Goal: Transaction & Acquisition: Purchase product/service

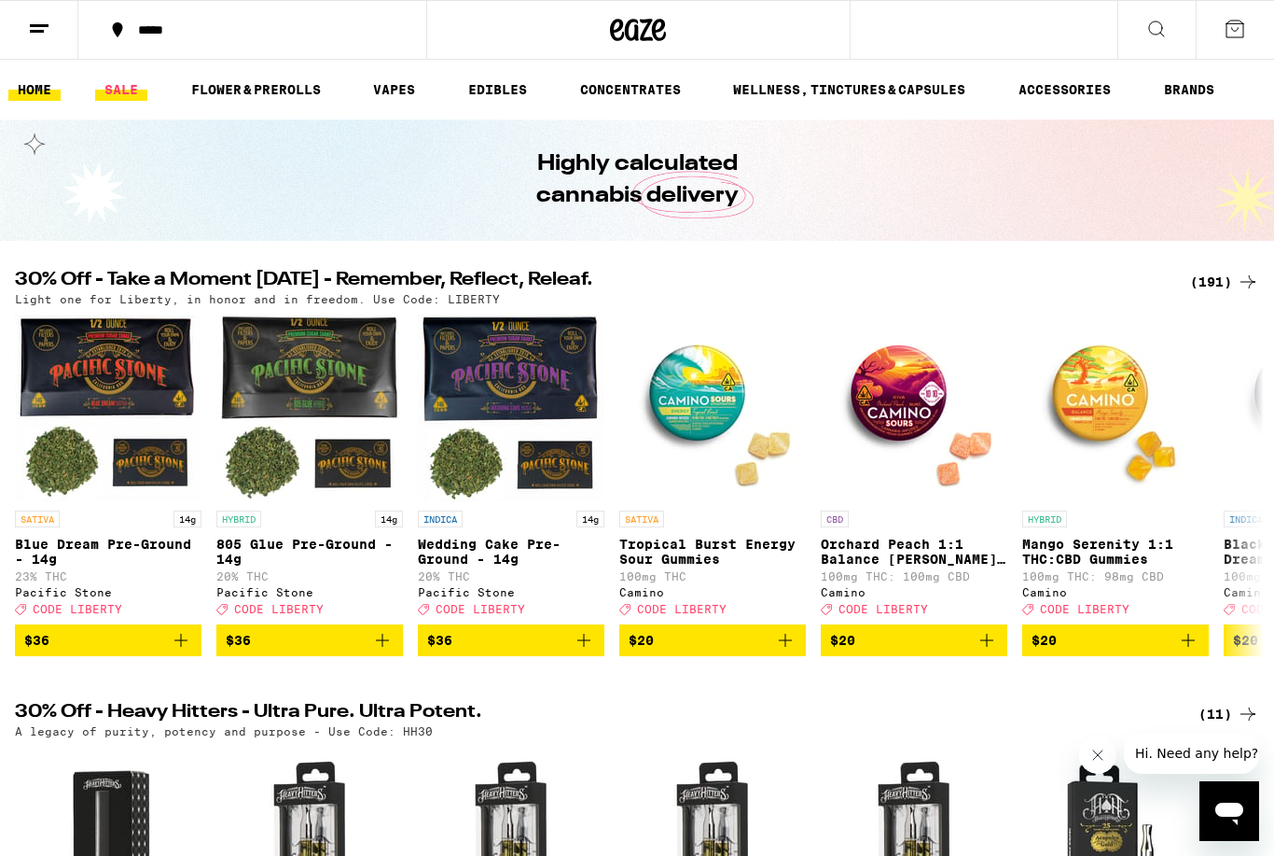
click at [123, 88] on link "SALE" at bounding box center [121, 89] width 52 height 22
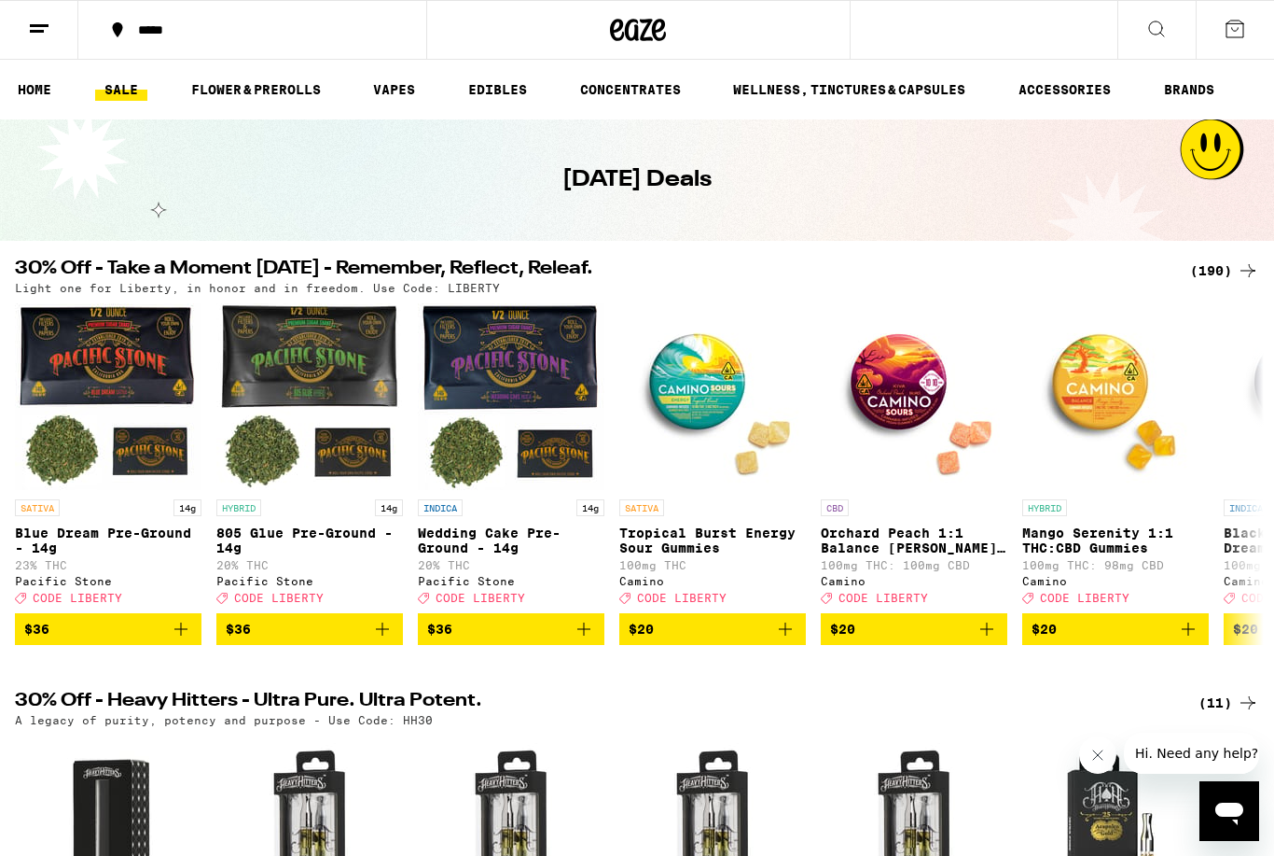
click at [1245, 274] on icon at bounding box center [1248, 270] width 22 height 22
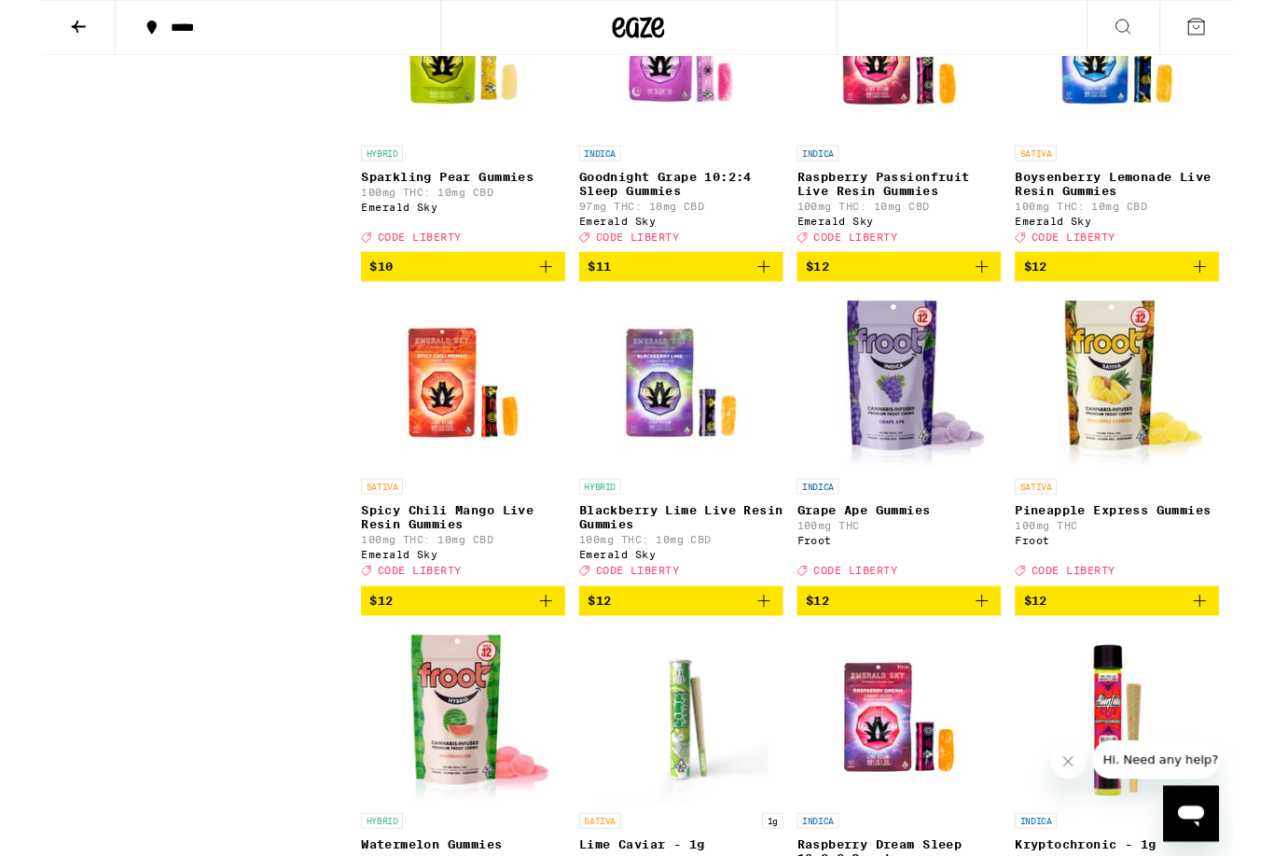
scroll to position [4580, 0]
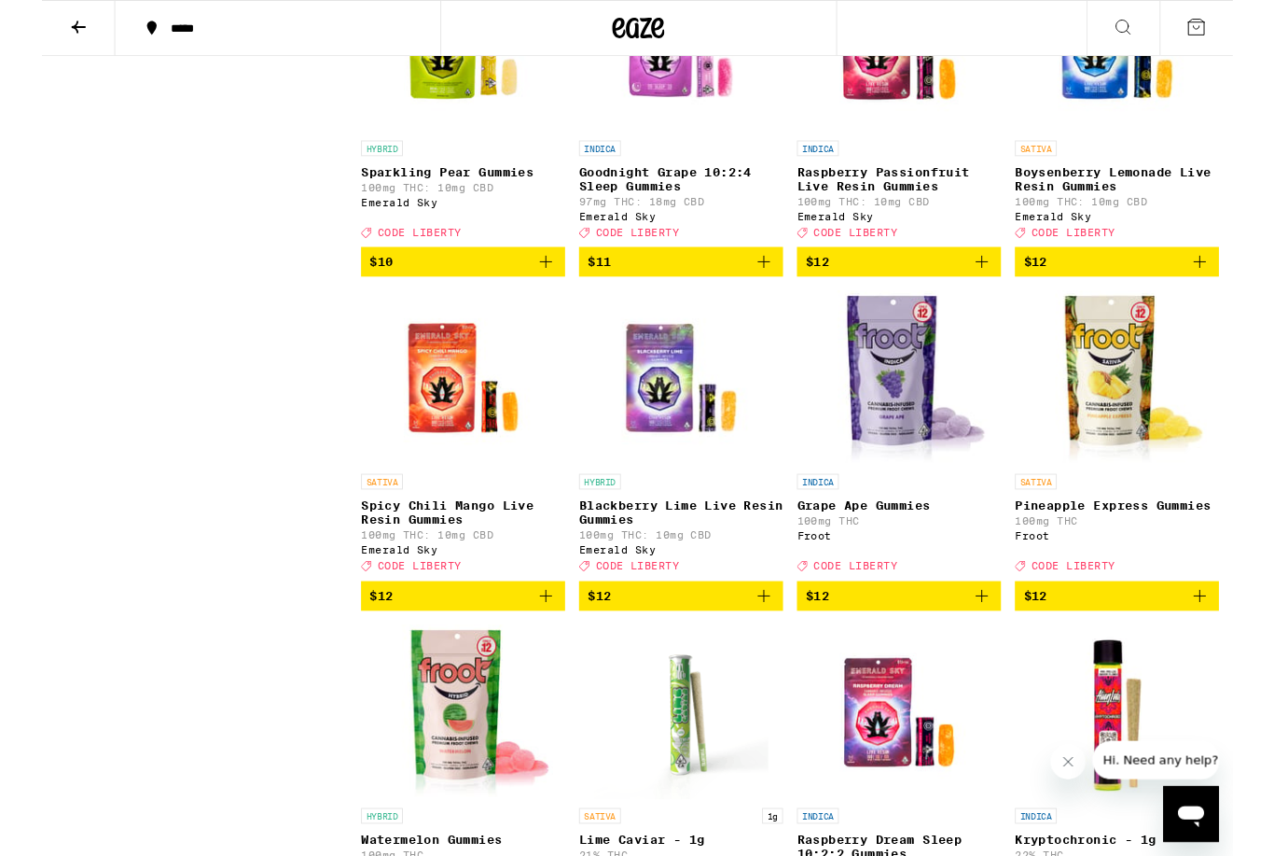
click at [1117, 141] on img "Open page for Boysenberry Lemonade Live Resin Gummies from Emerald Sky" at bounding box center [1150, 47] width 187 height 187
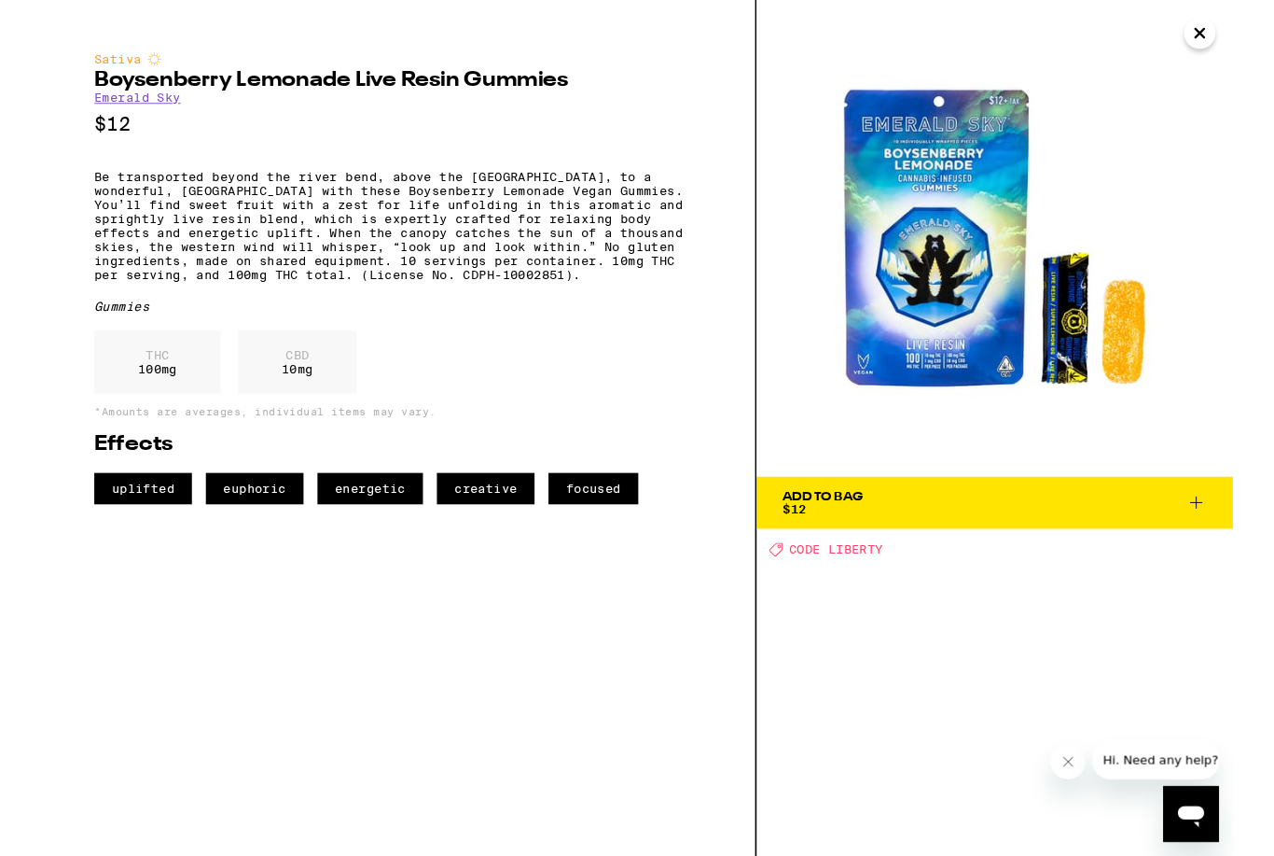
click at [1229, 522] on button "Add To Bag $12" at bounding box center [1019, 537] width 509 height 56
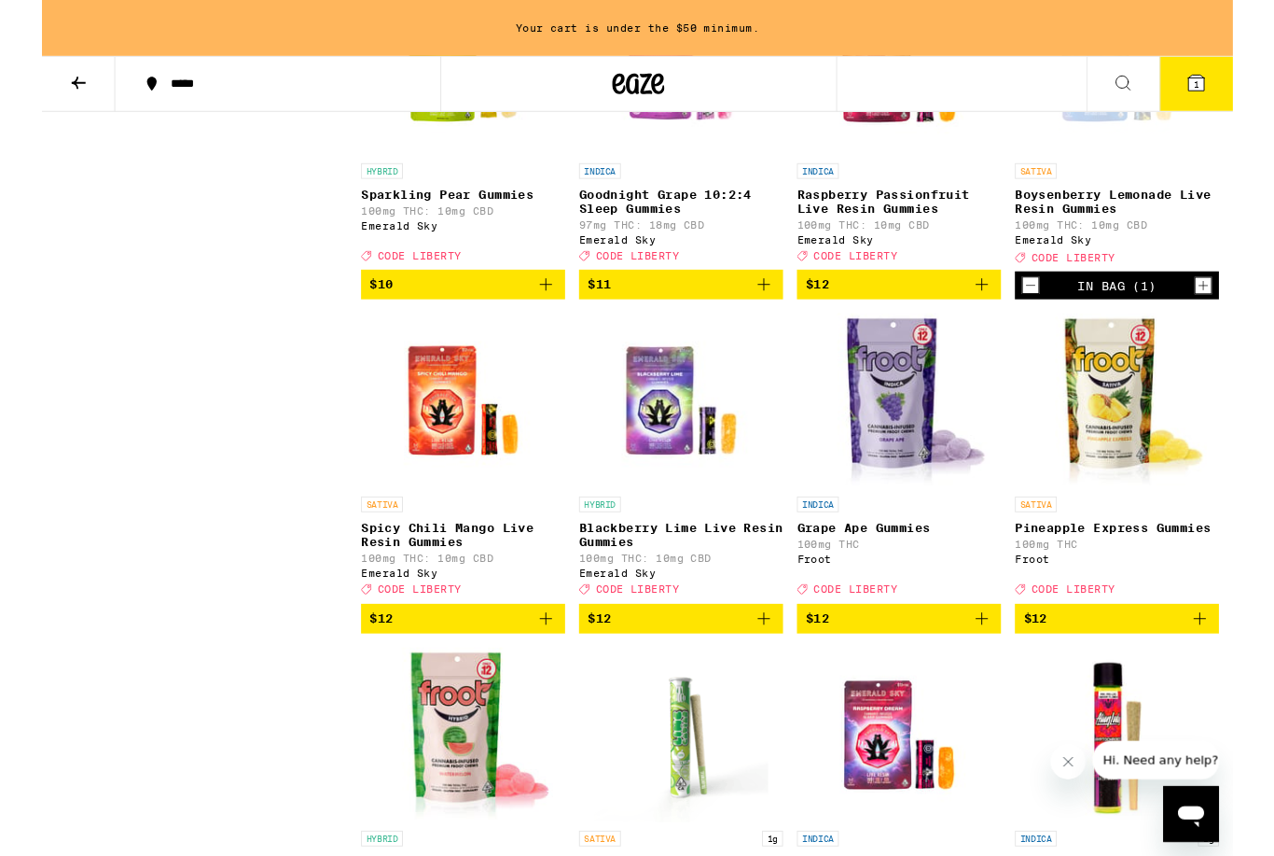
scroll to position [4600, 0]
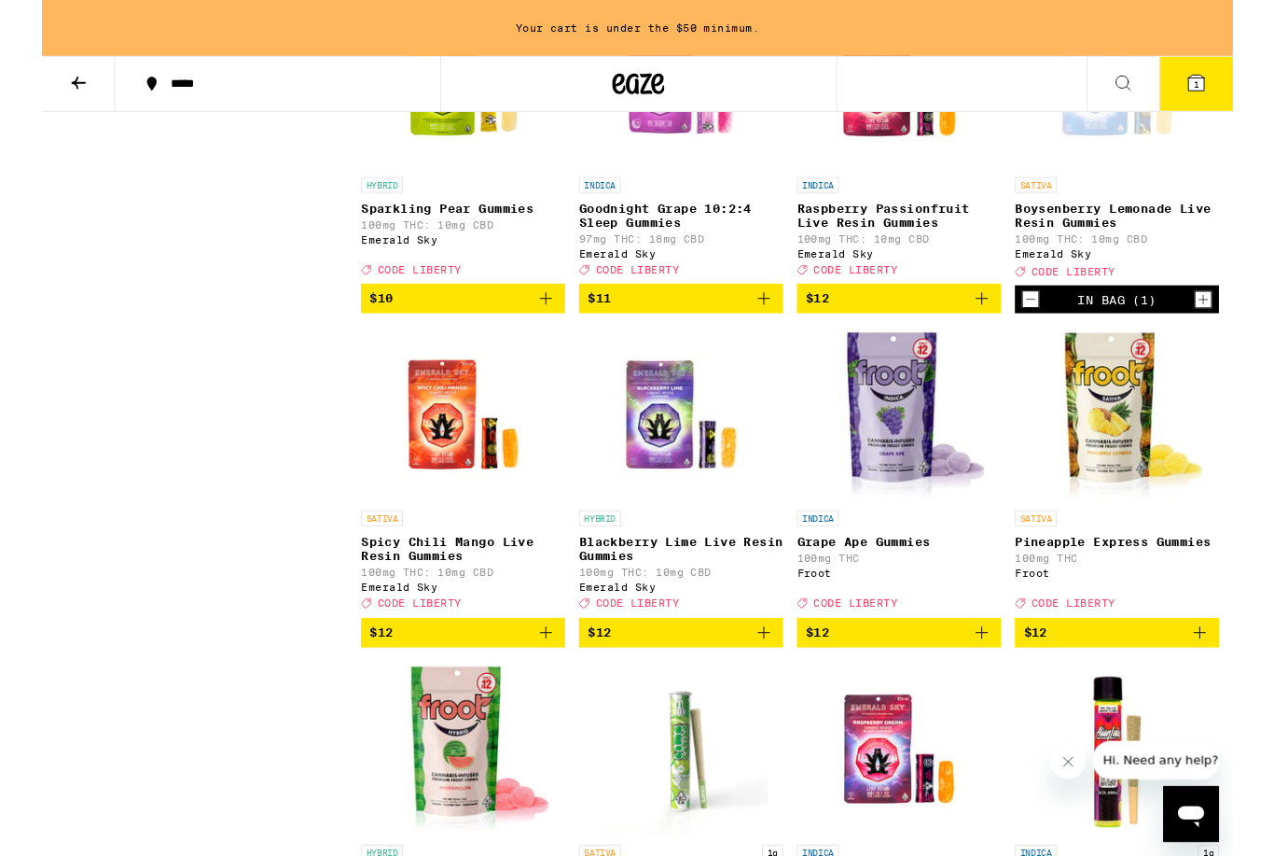
click at [441, 180] on img "Open page for Sparkling Pear Gummies from Emerald Sky" at bounding box center [450, 86] width 187 height 187
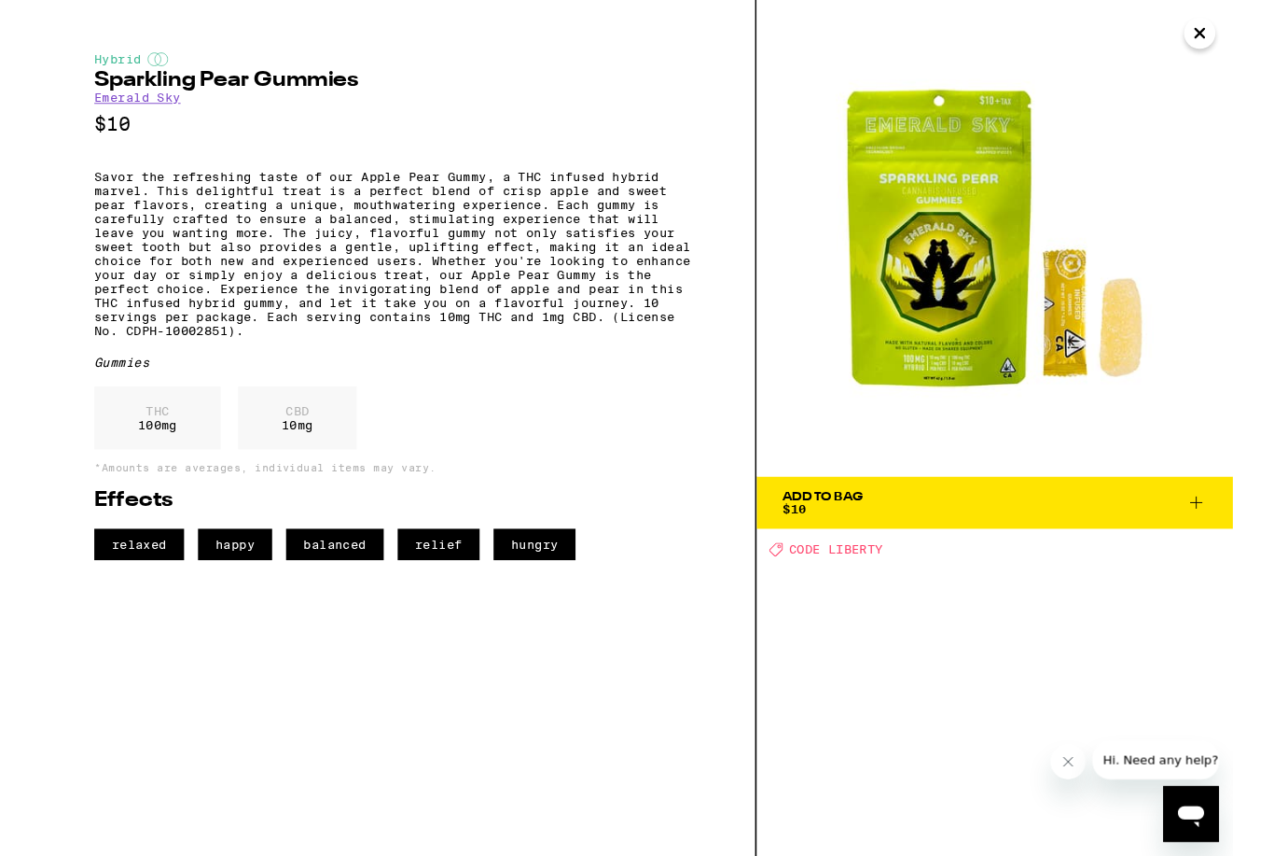
click at [1246, 30] on icon "Close" at bounding box center [1239, 35] width 22 height 28
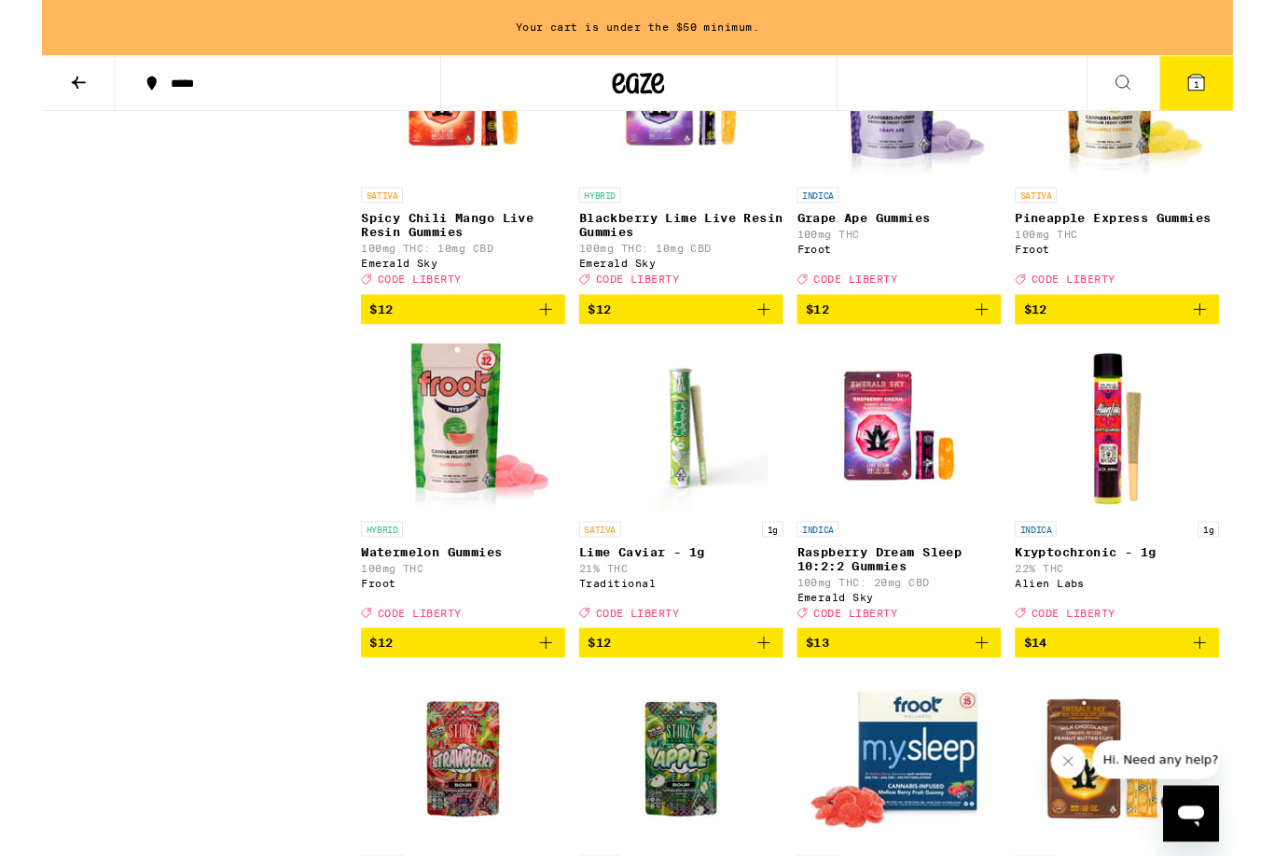
scroll to position [4946, 0]
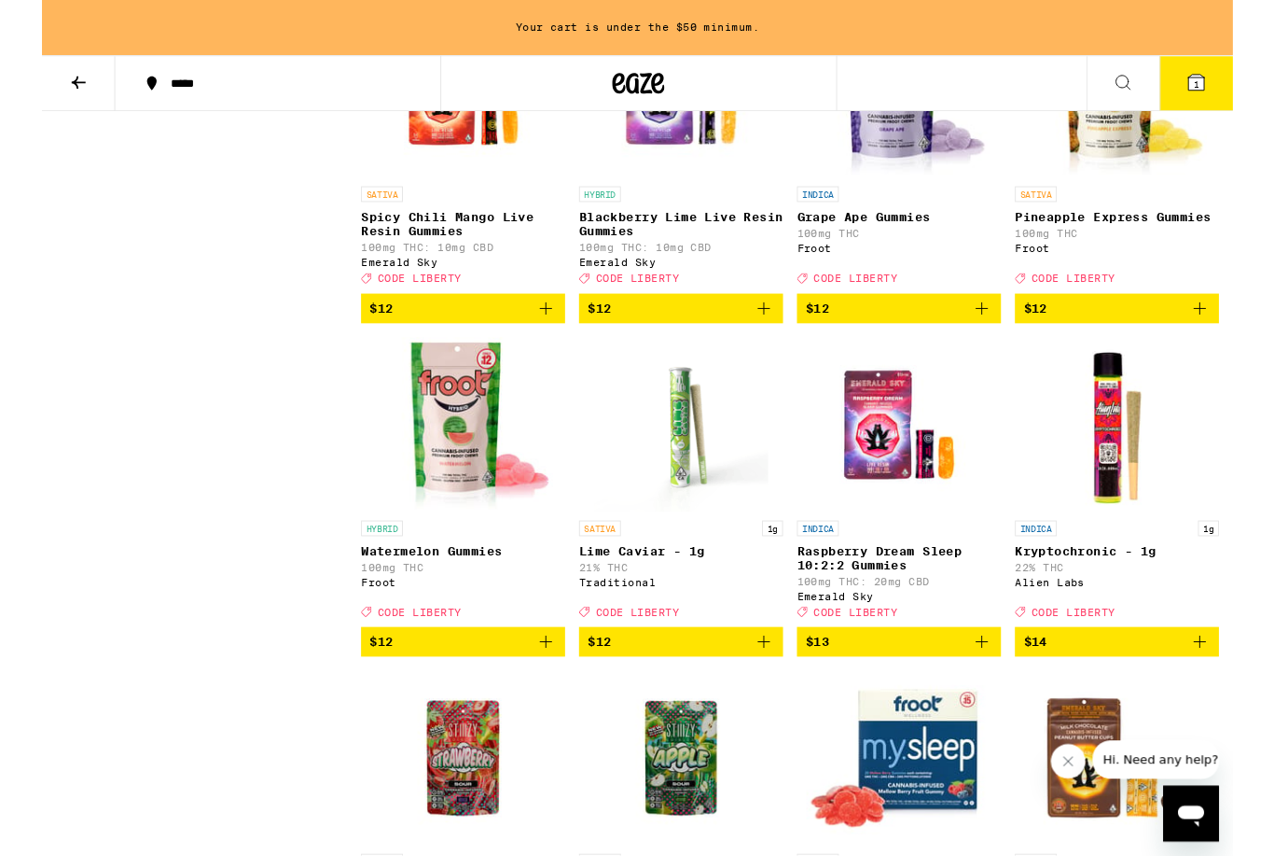
click at [544, 341] on icon "Add to bag" at bounding box center [539, 330] width 22 height 22
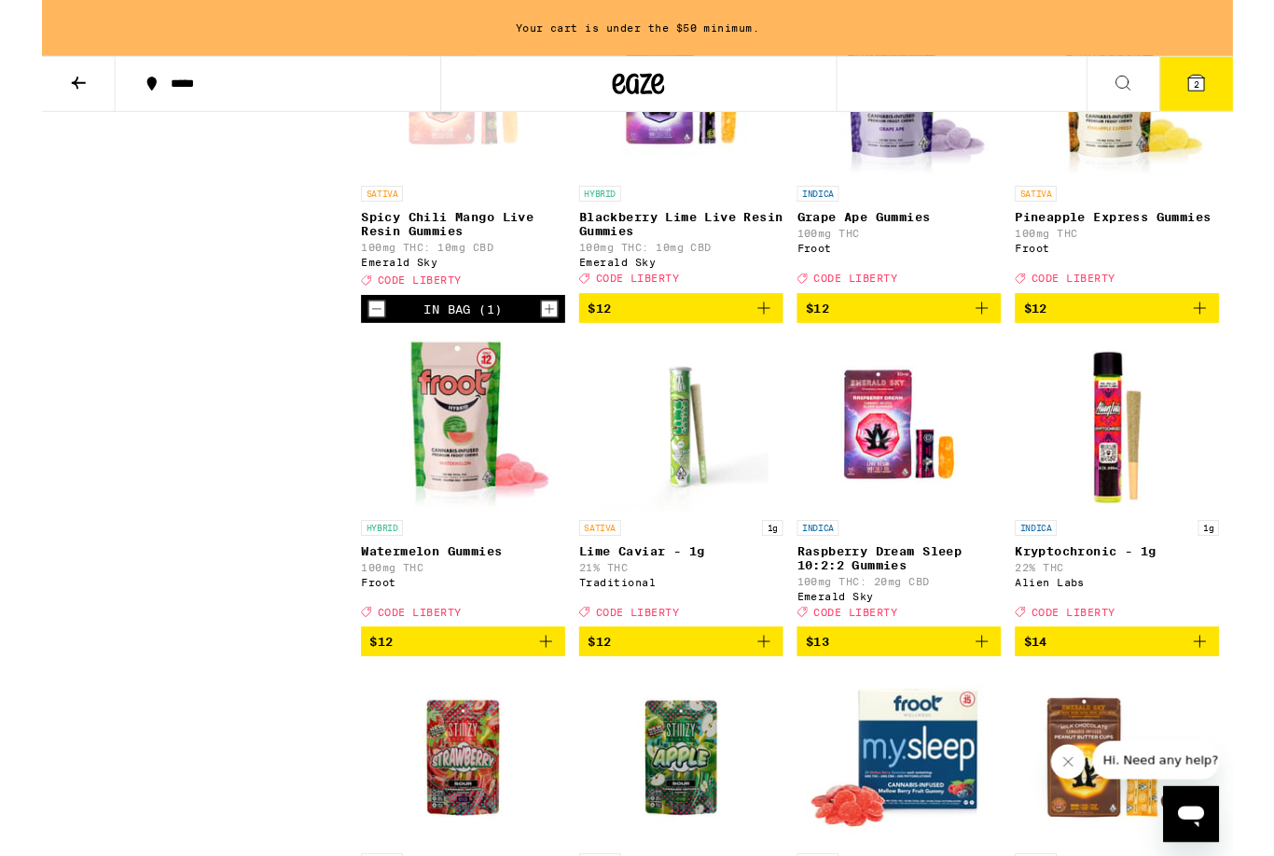
click at [452, 189] on div "Open page for Spicy Chili Mango Live Resin Gummies from Emerald Sky" at bounding box center [450, 96] width 187 height 187
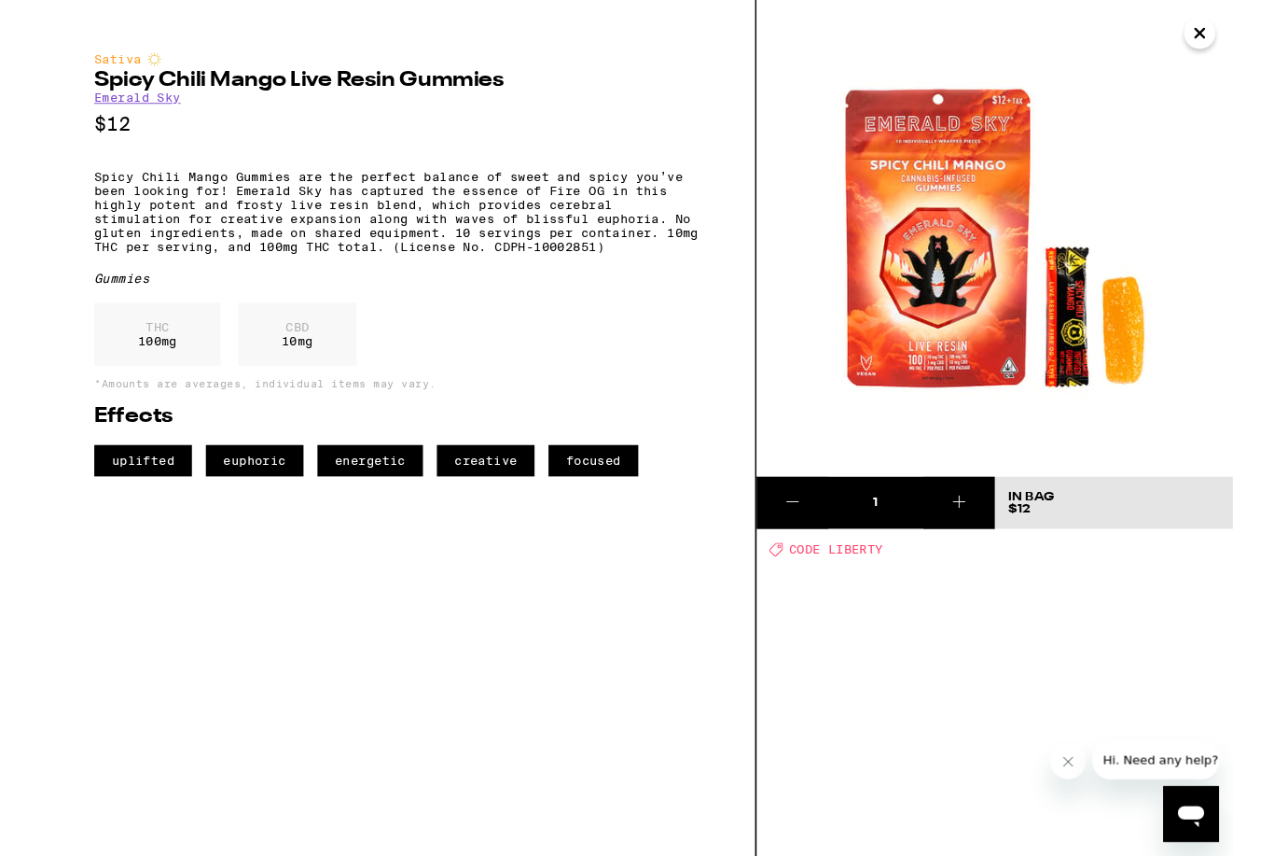
click at [1239, 37] on icon "Close" at bounding box center [1239, 35] width 22 height 28
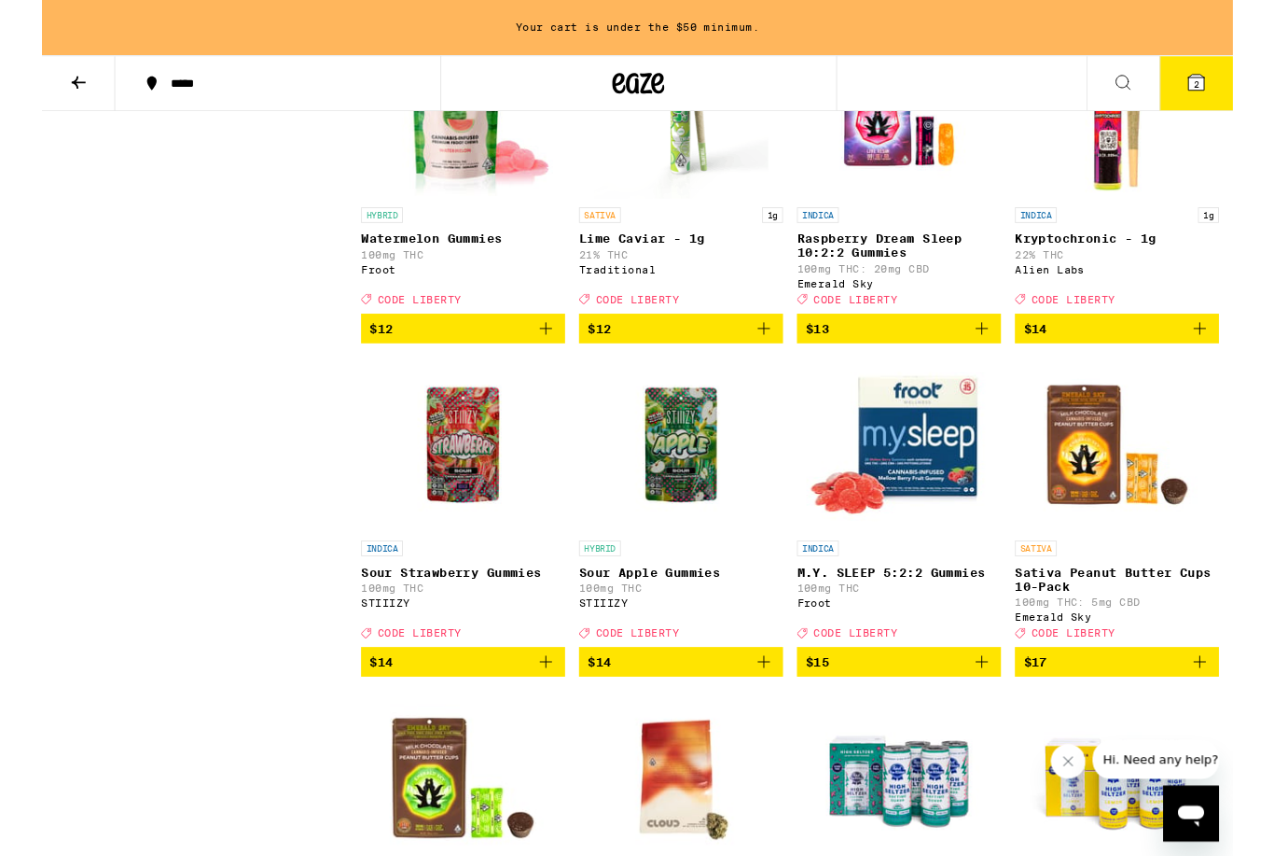
scroll to position [5282, 0]
click at [500, 212] on img "Open page for Watermelon Gummies from Froot" at bounding box center [450, 118] width 191 height 187
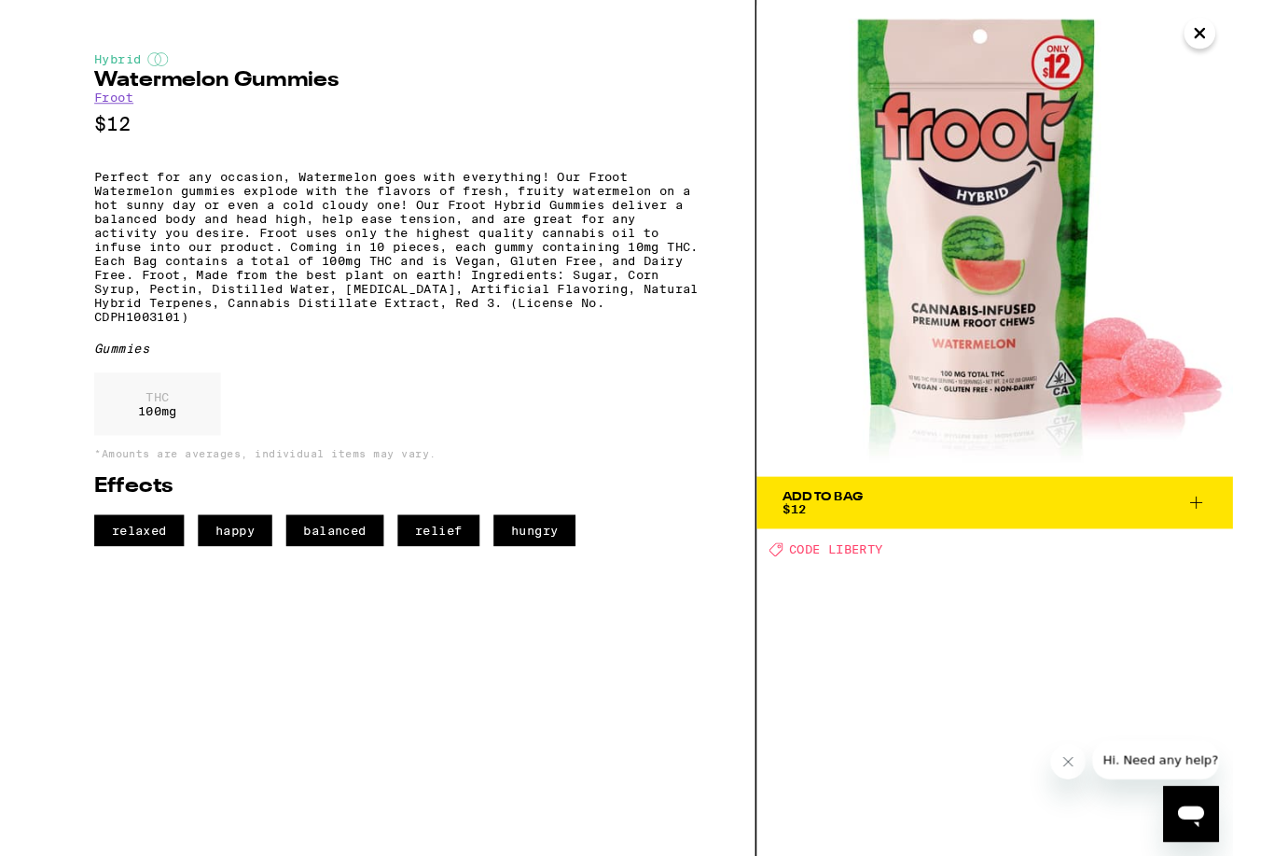
click at [1240, 29] on icon "Close" at bounding box center [1239, 35] width 22 height 28
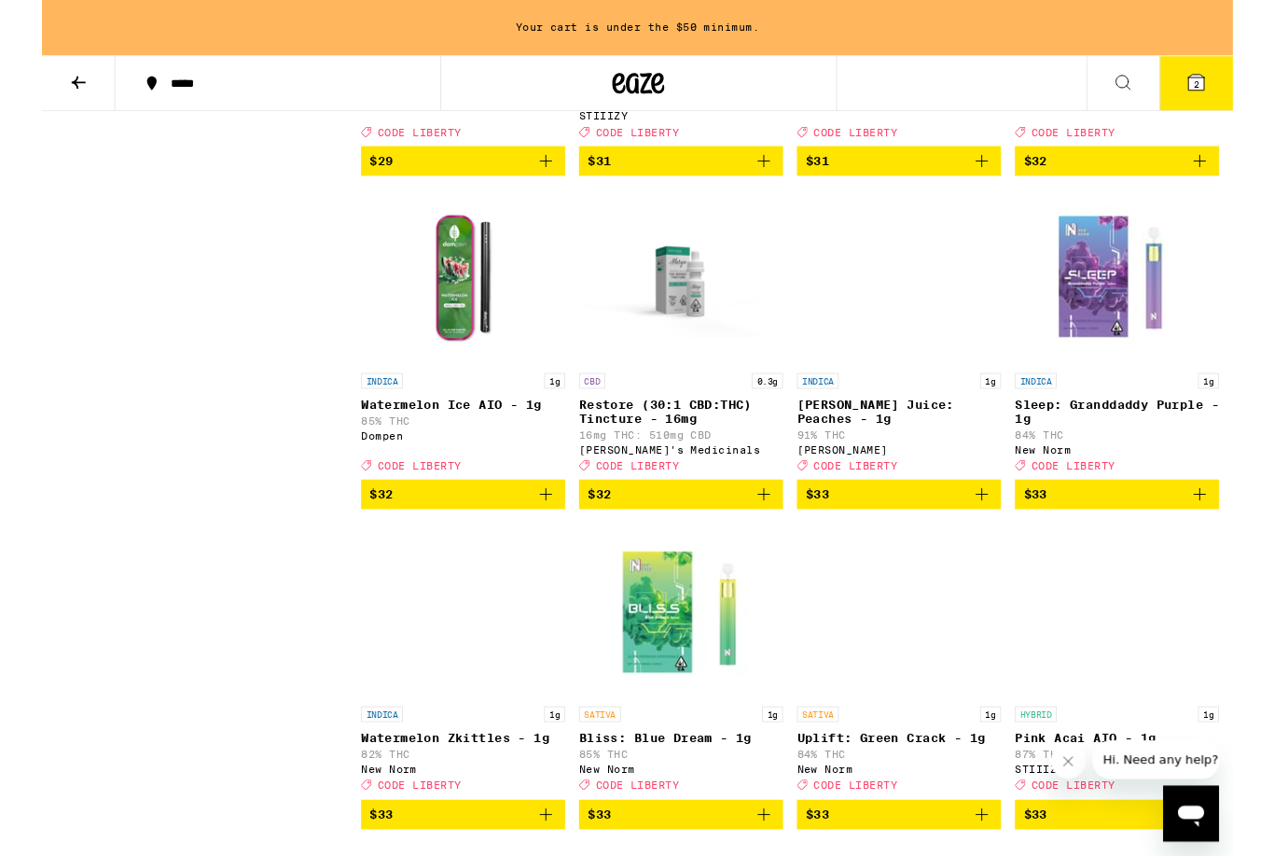
scroll to position [12193, 0]
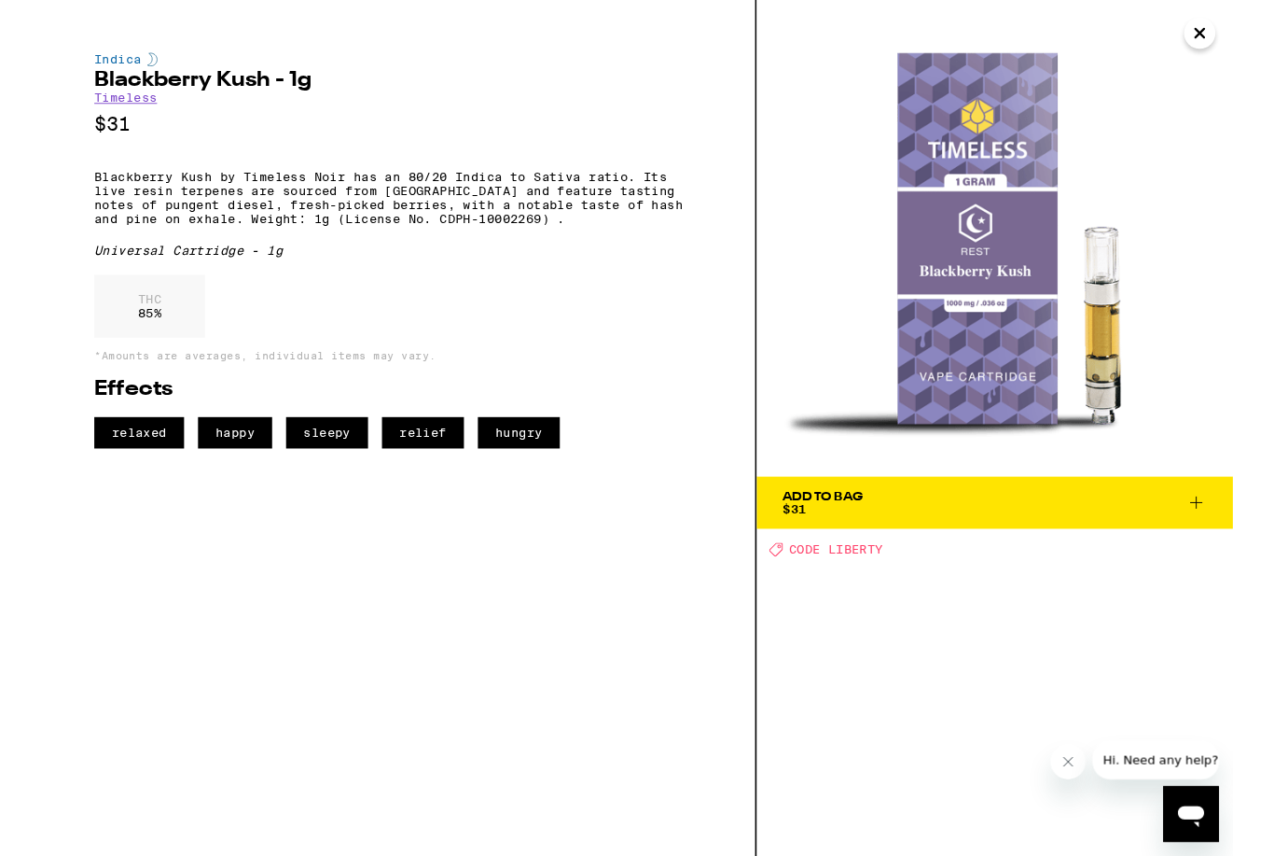
click at [1222, 32] on button "Close" at bounding box center [1239, 36] width 34 height 34
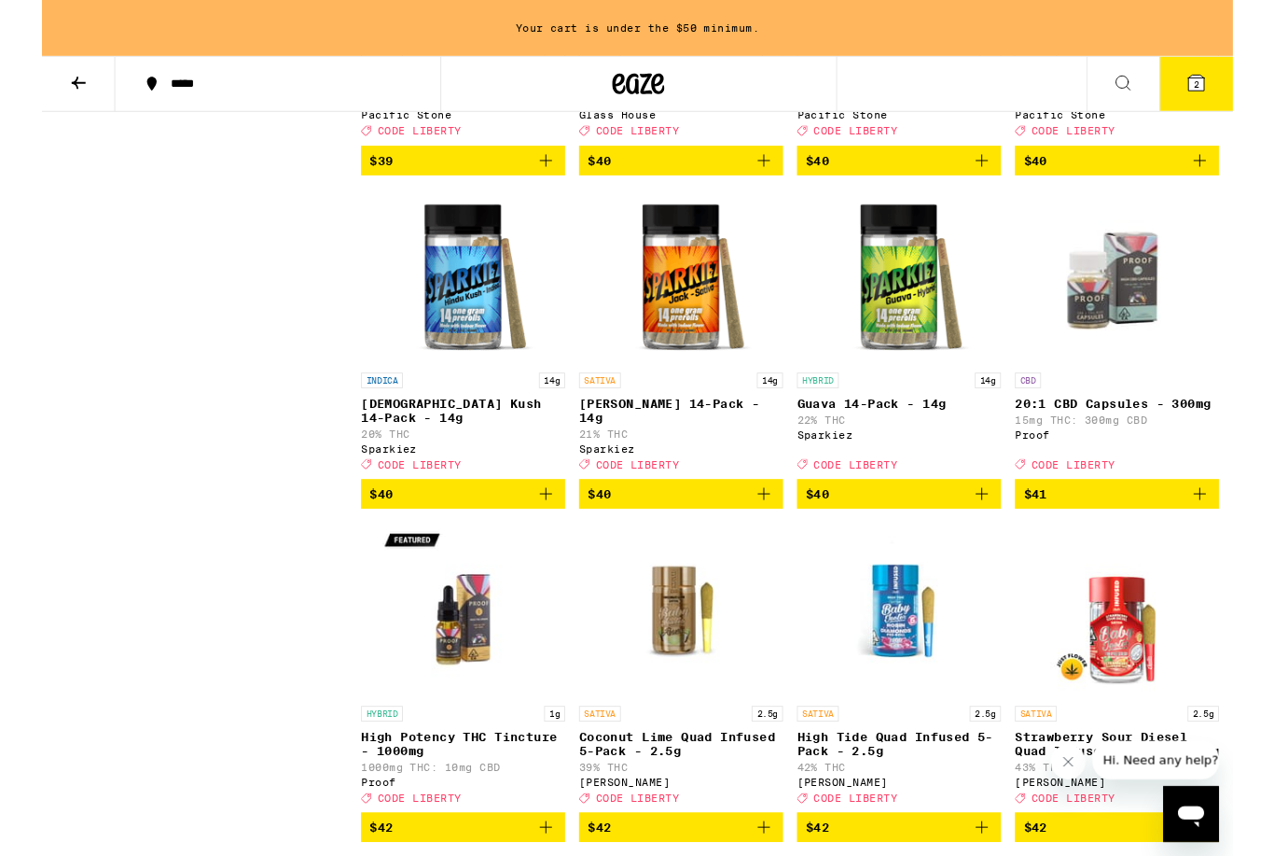
scroll to position [14302, 0]
click at [780, 184] on icon "Add to bag" at bounding box center [772, 172] width 22 height 22
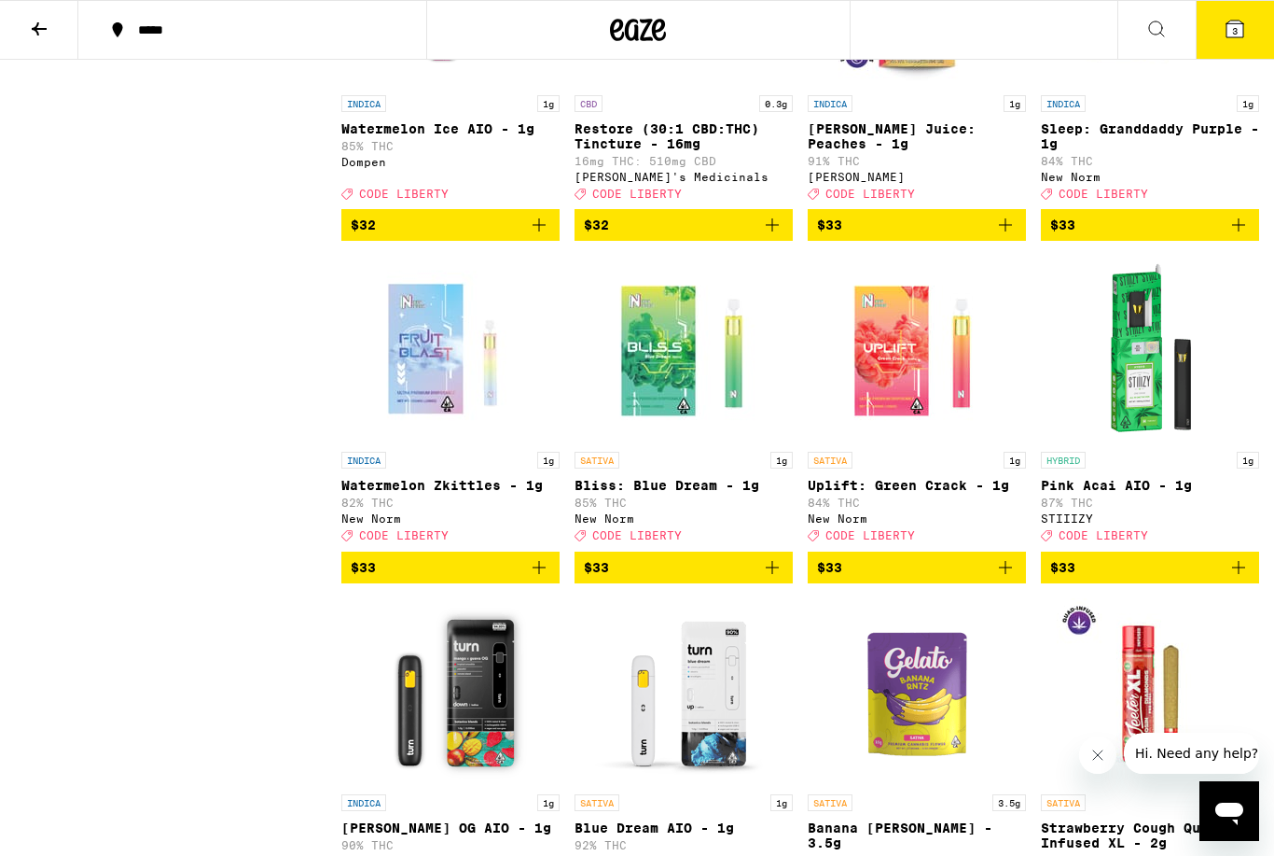
scroll to position [12431, 0]
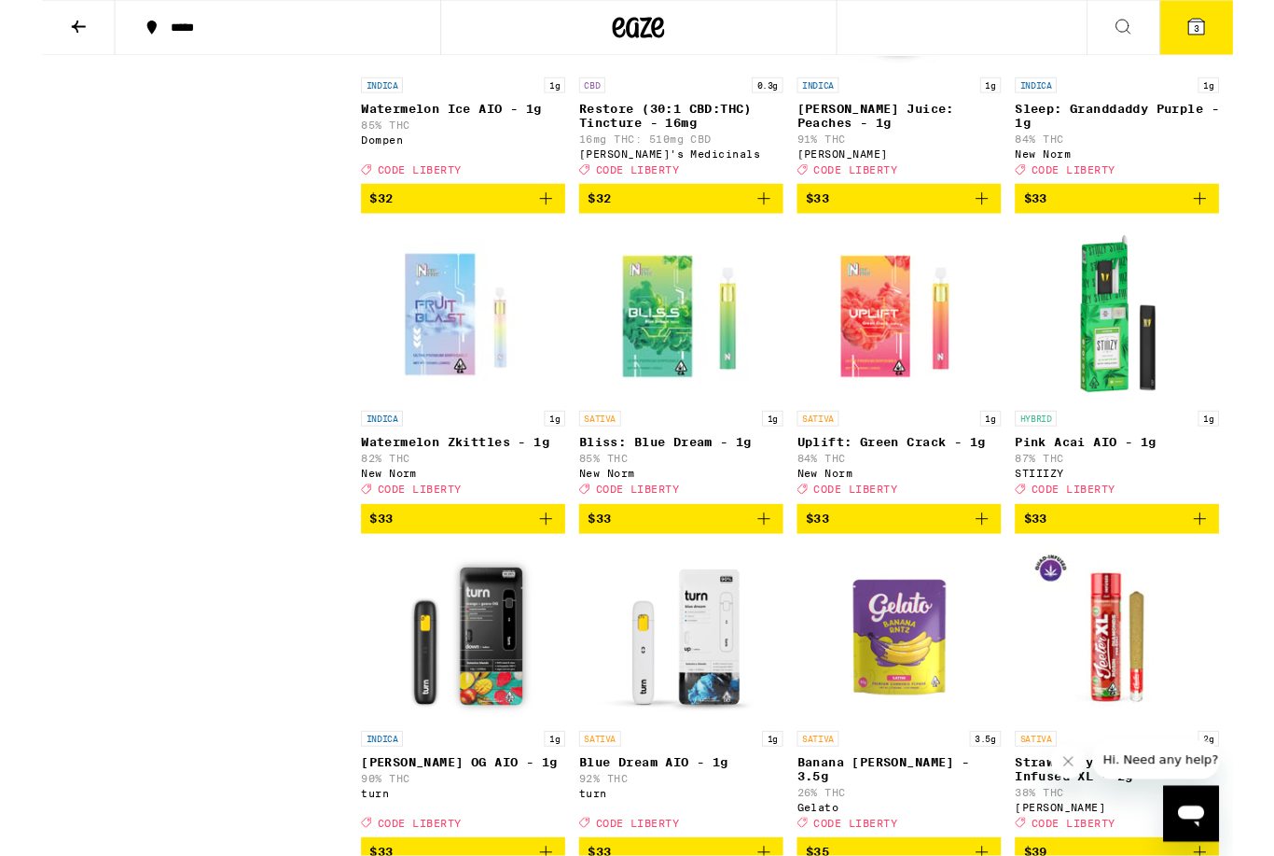
click at [1001, 224] on icon "Add to bag" at bounding box center [1006, 213] width 22 height 22
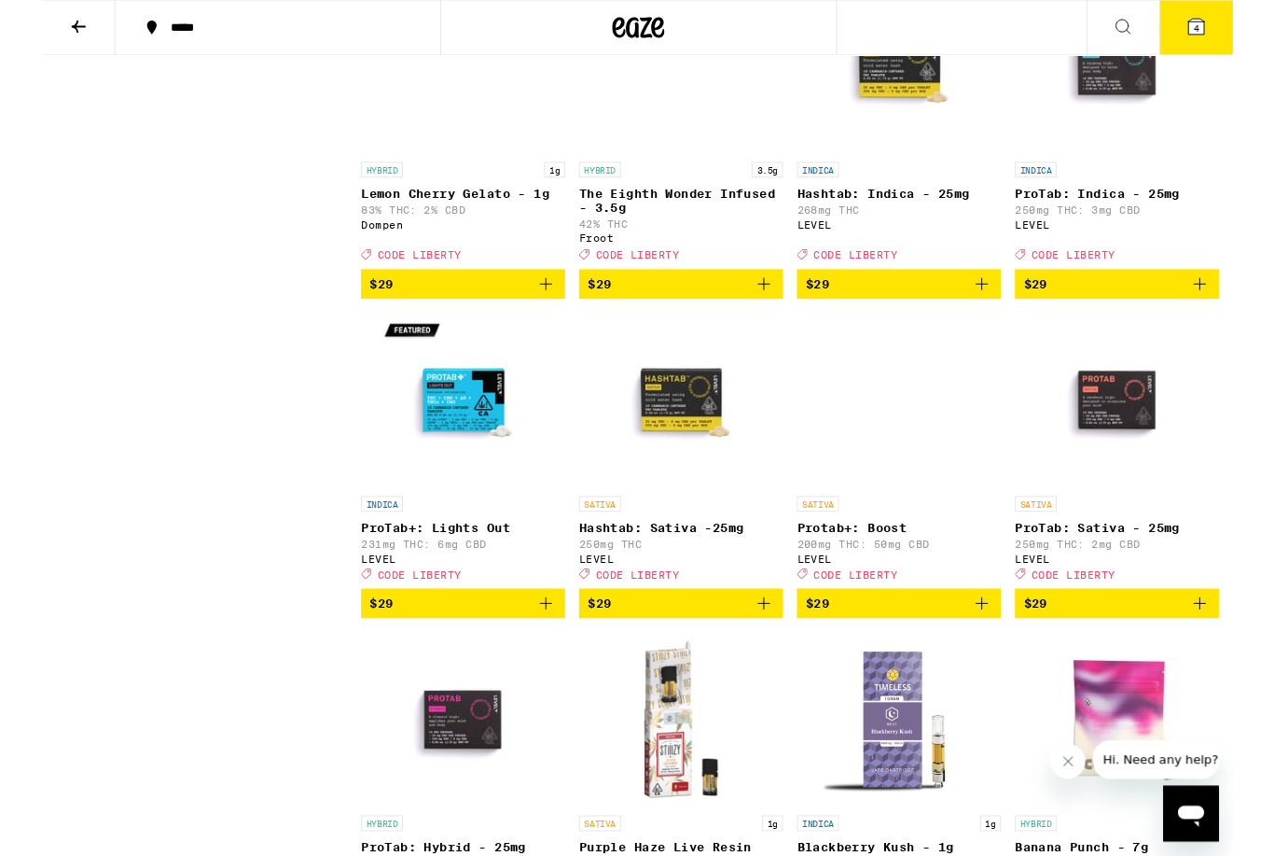
scroll to position [11303, 0]
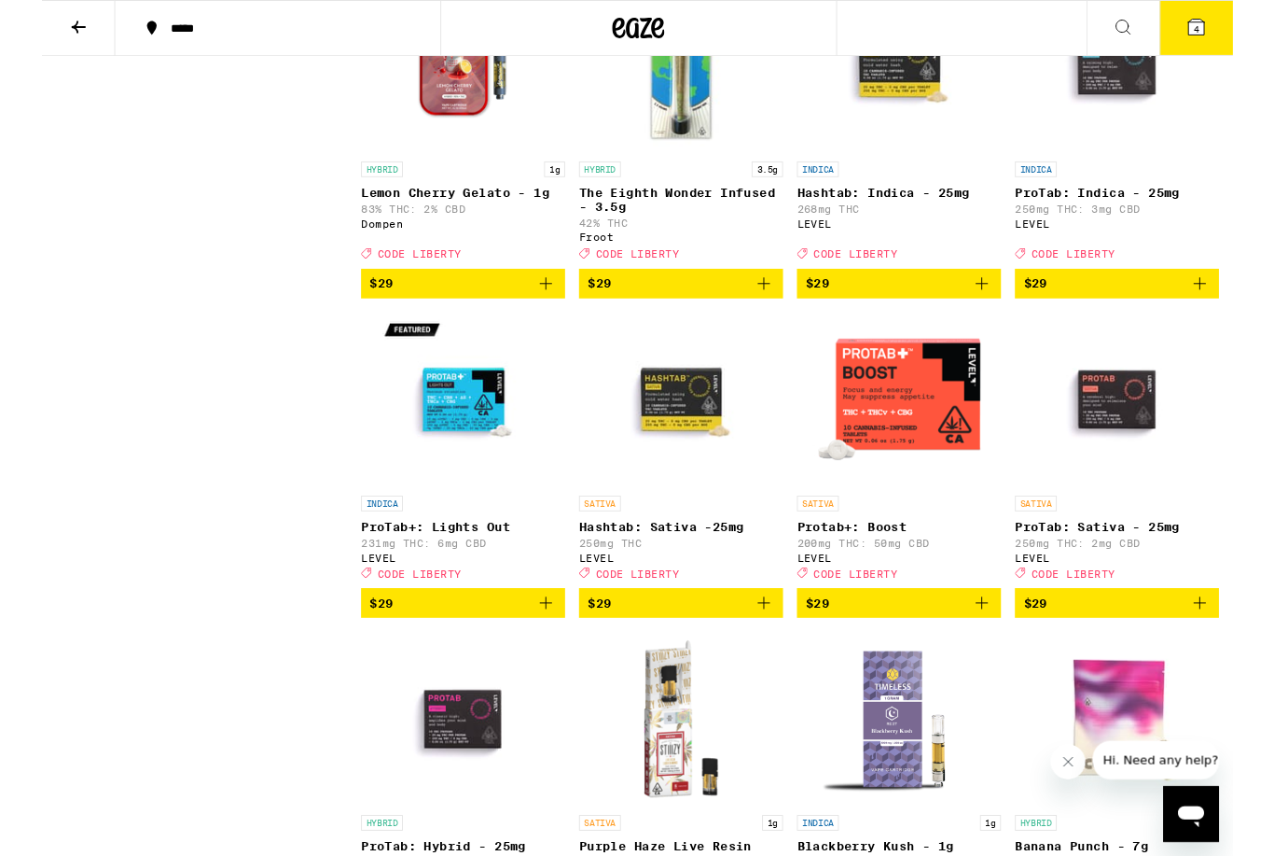
click at [549, 314] on icon "Add to bag" at bounding box center [539, 303] width 22 height 22
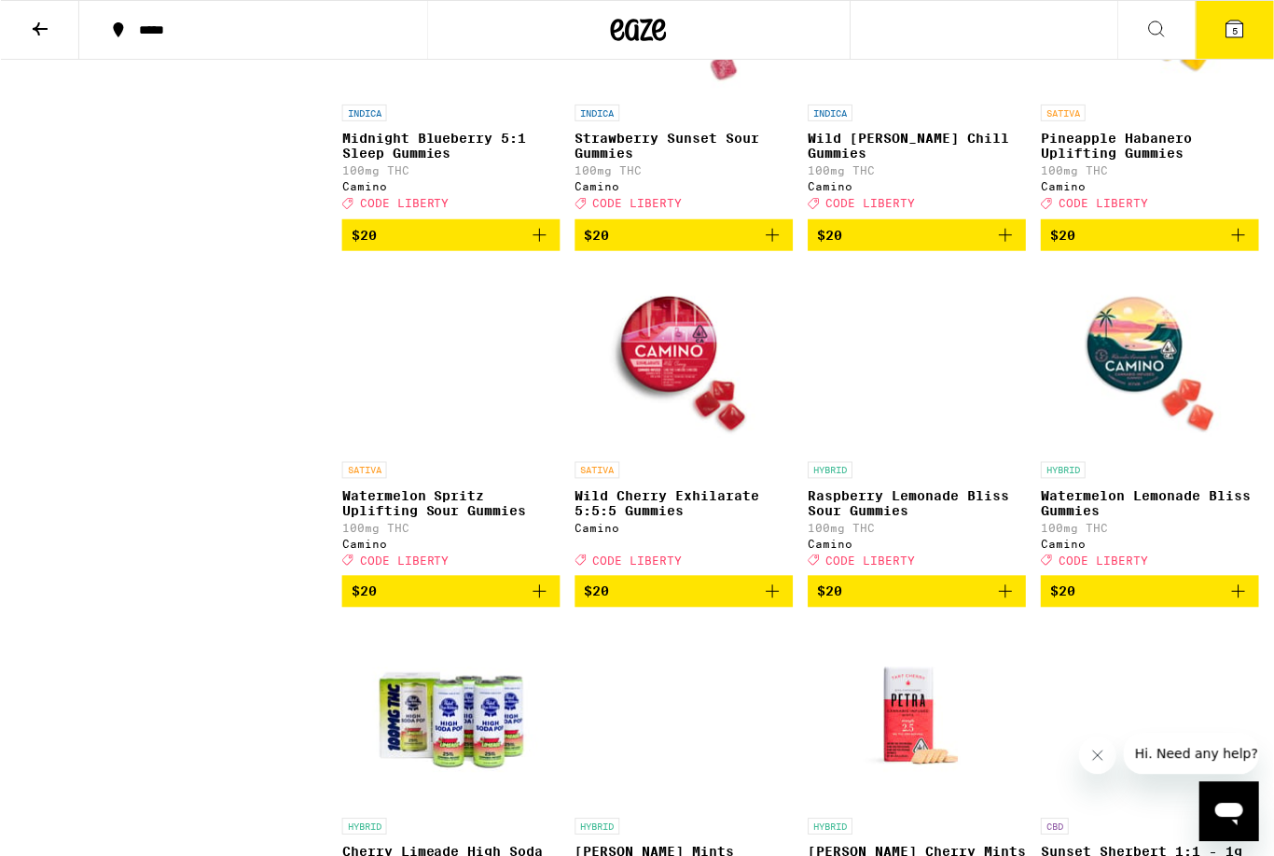
scroll to position [7464, 0]
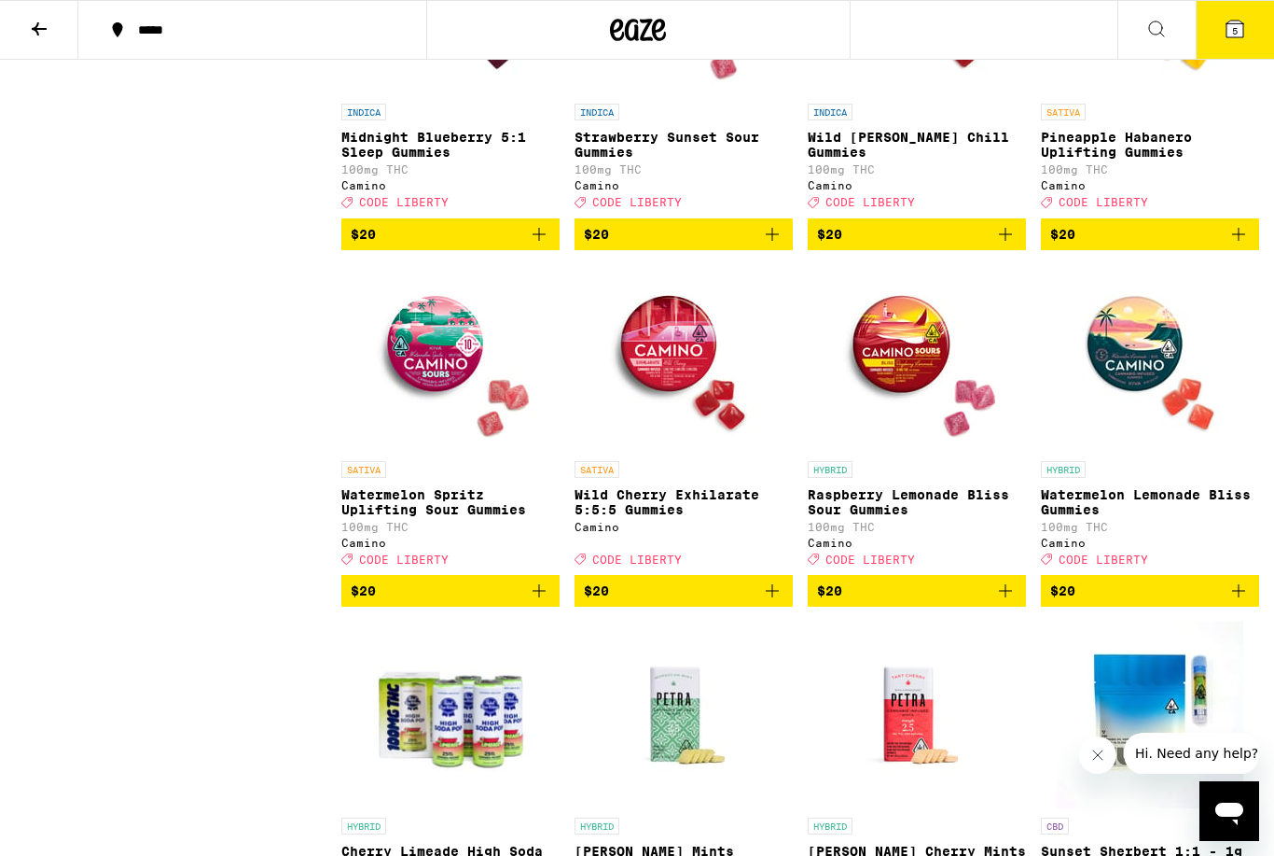
click at [1226, 27] on icon at bounding box center [1235, 29] width 22 height 22
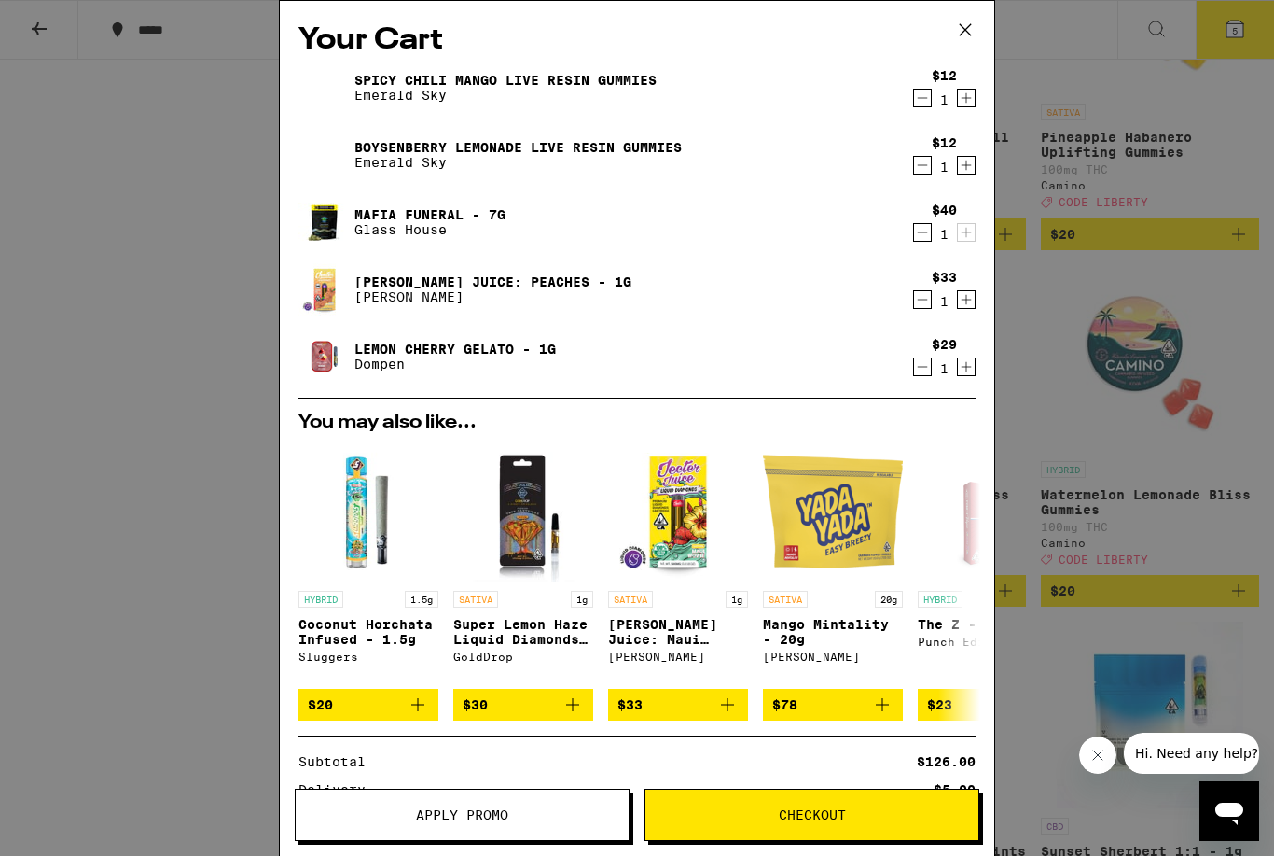
click at [1111, 792] on div "Your Cart Spicy Chili Mango Live Resin Gummies Emerald Sky $12 1 Boysenberry Le…" at bounding box center [637, 428] width 1274 height 856
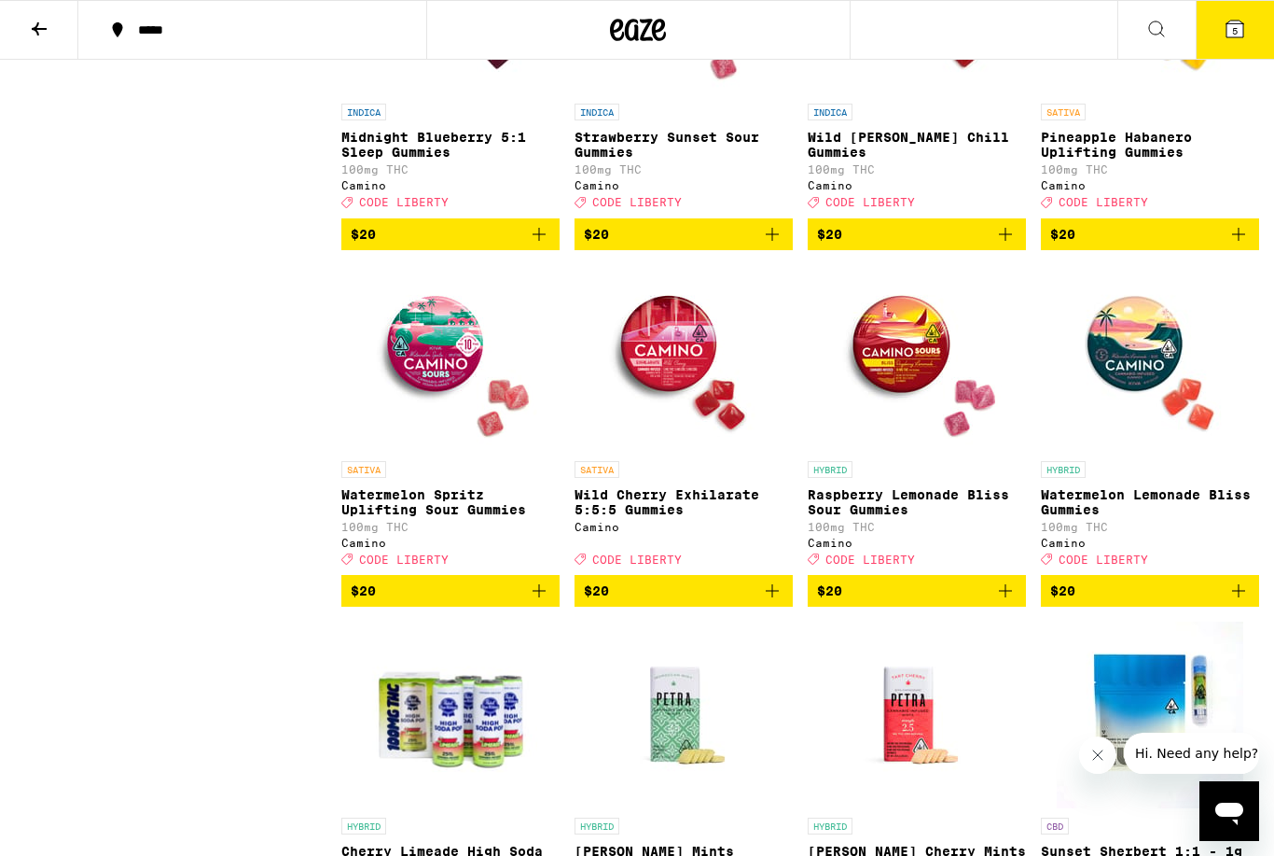
click at [1238, 32] on span "5" at bounding box center [1235, 30] width 6 height 11
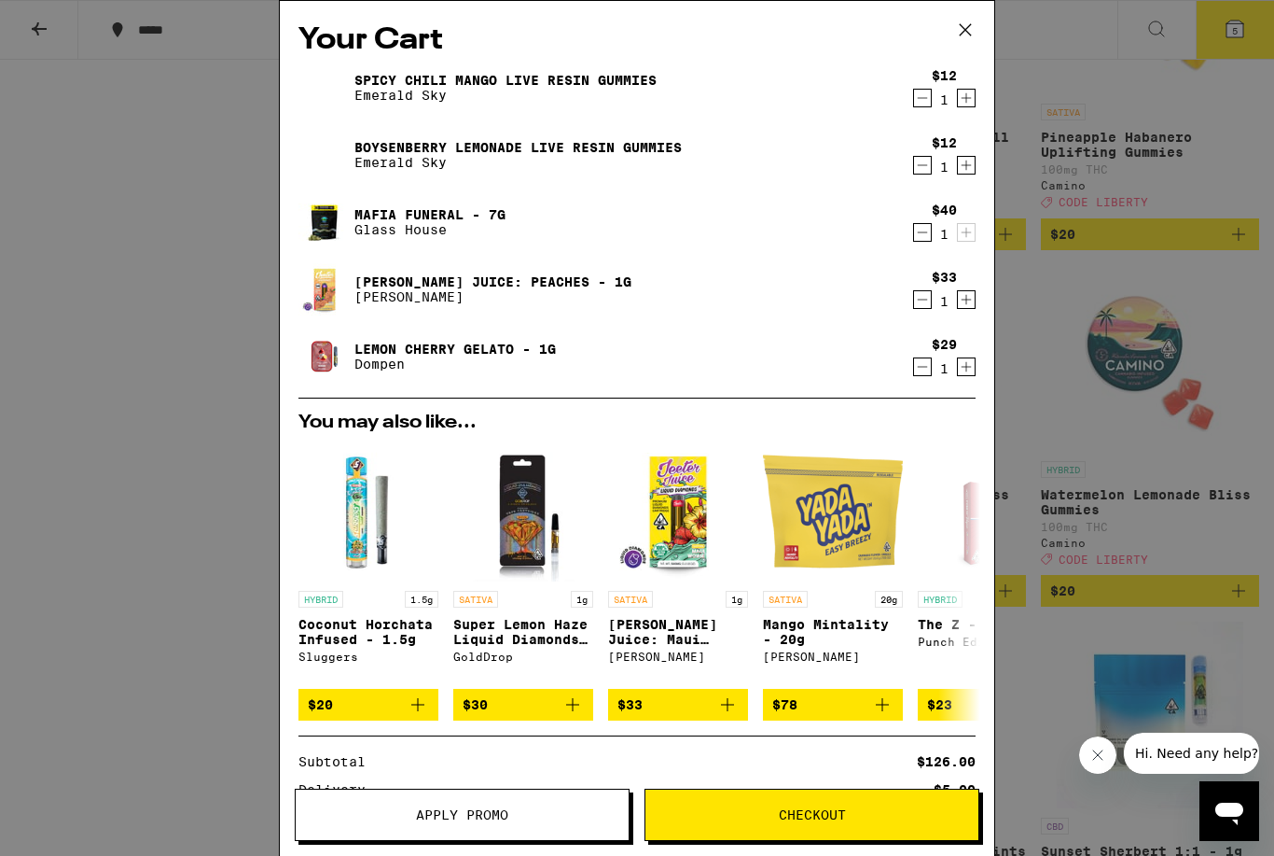
click at [934, 161] on div "1" at bounding box center [944, 167] width 25 height 15
click at [924, 165] on icon "Decrement" at bounding box center [922, 165] width 17 height 22
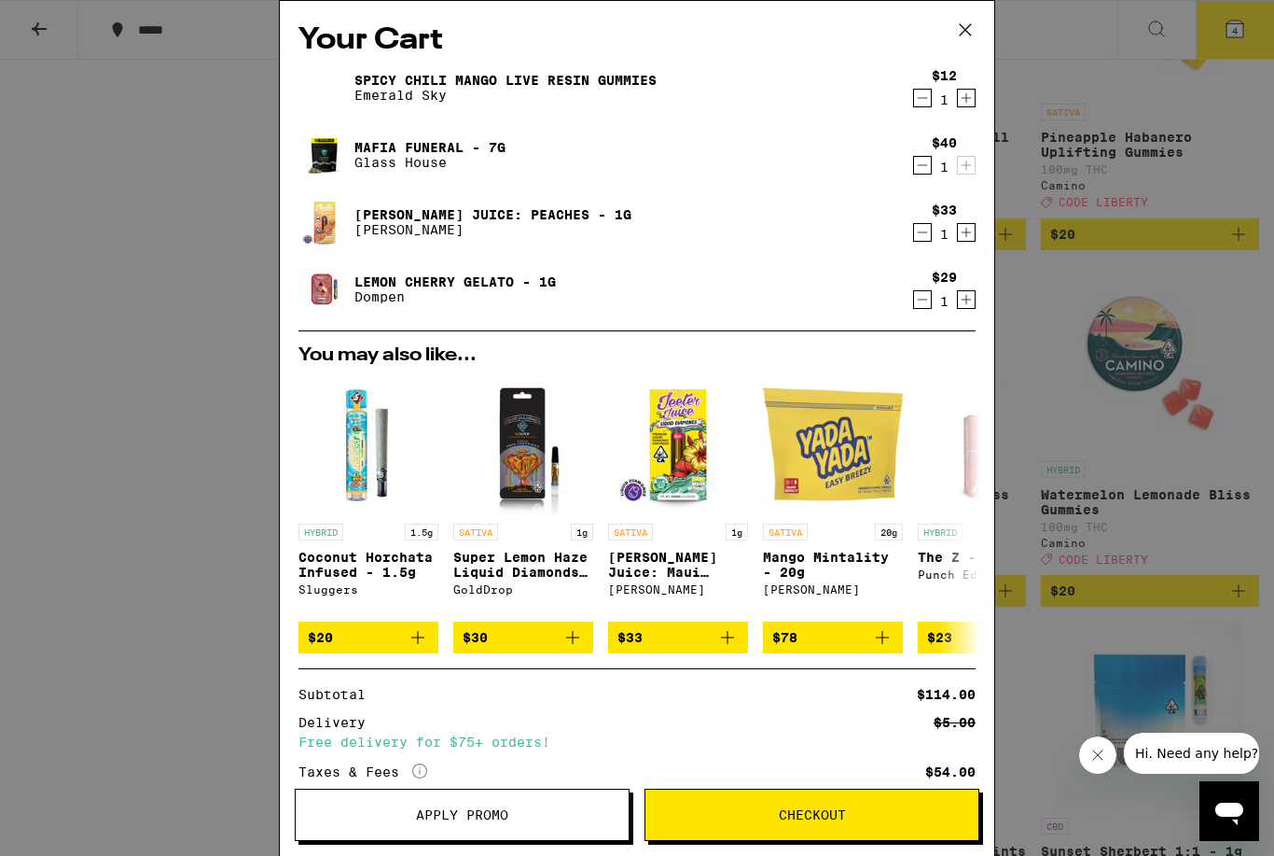
click at [924, 309] on icon "Decrement" at bounding box center [922, 299] width 17 height 22
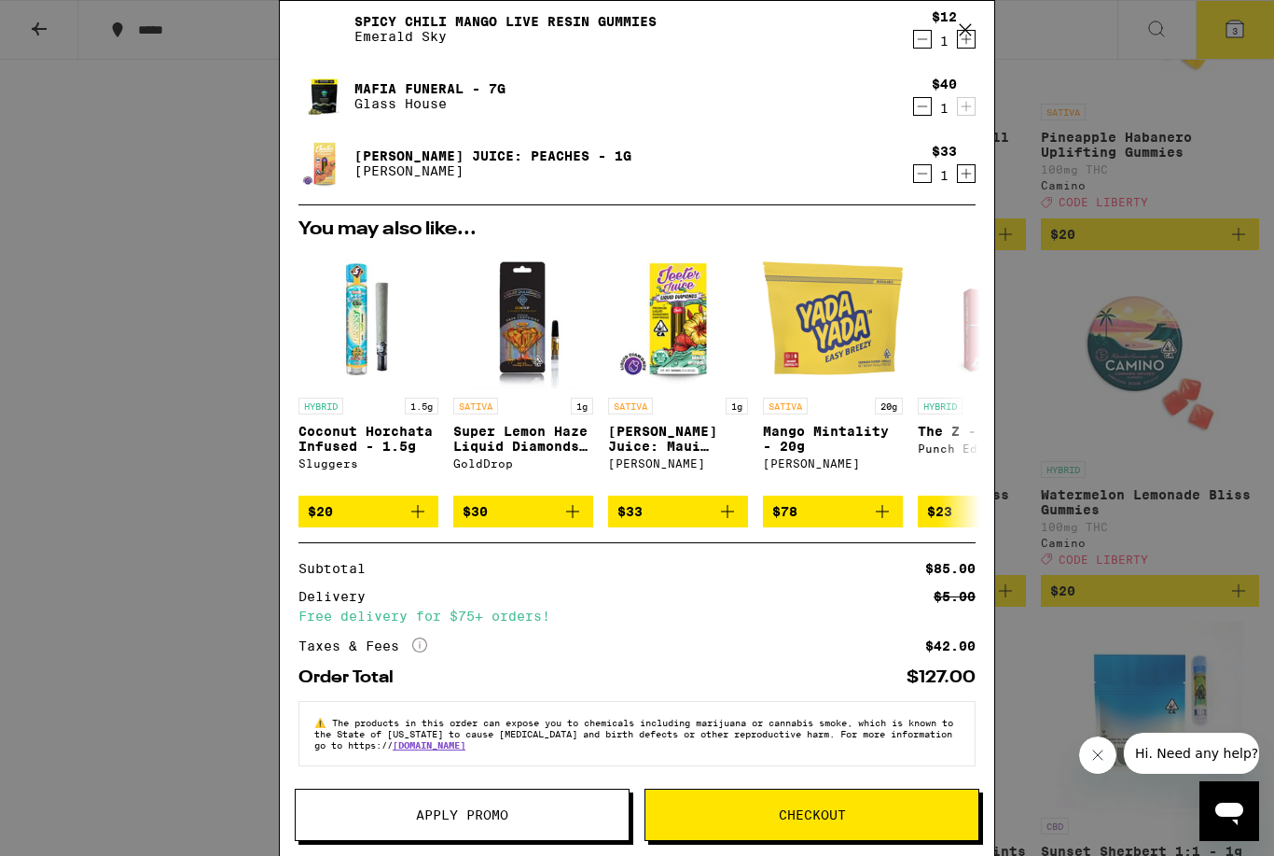
click at [526, 820] on span "Apply Promo" at bounding box center [462, 814] width 333 height 13
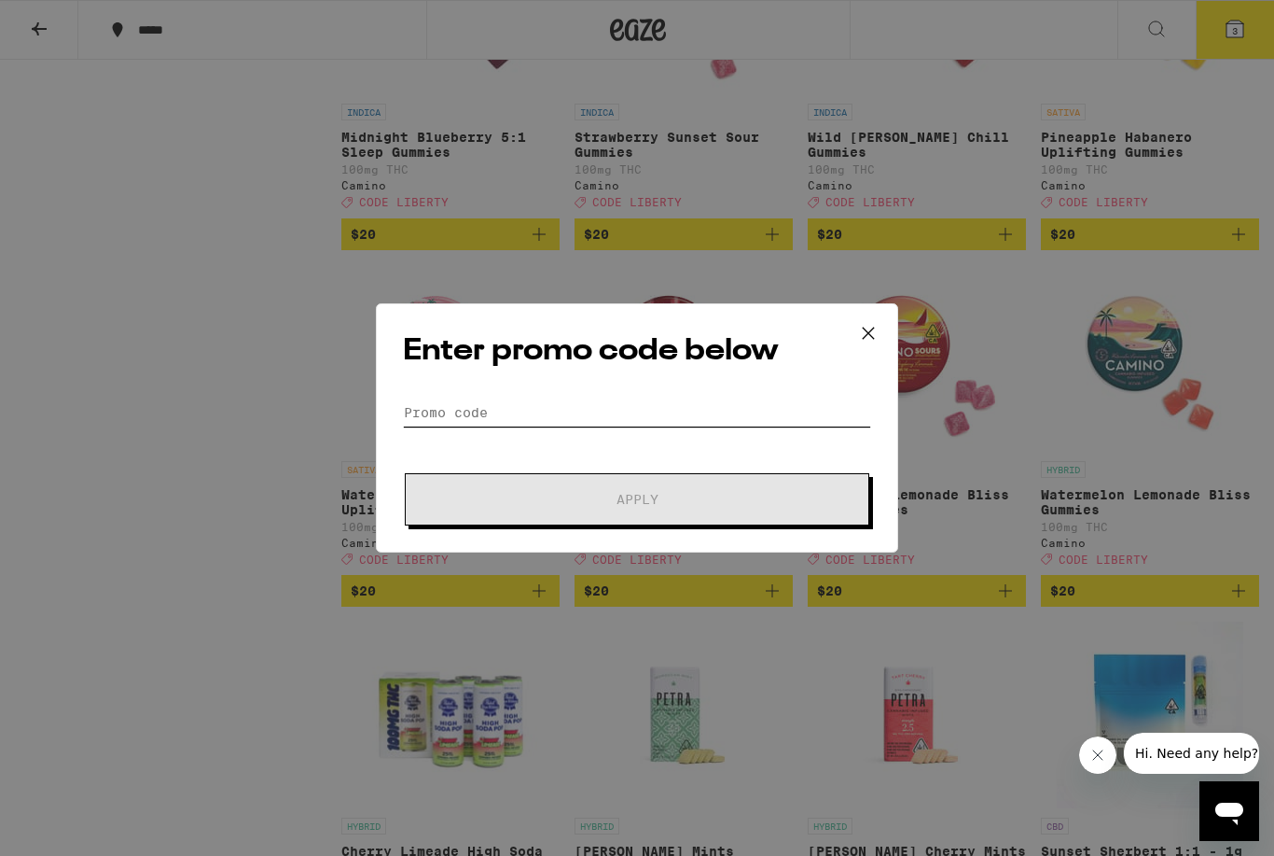
click at [733, 411] on input "Promo Code" at bounding box center [637, 412] width 468 height 28
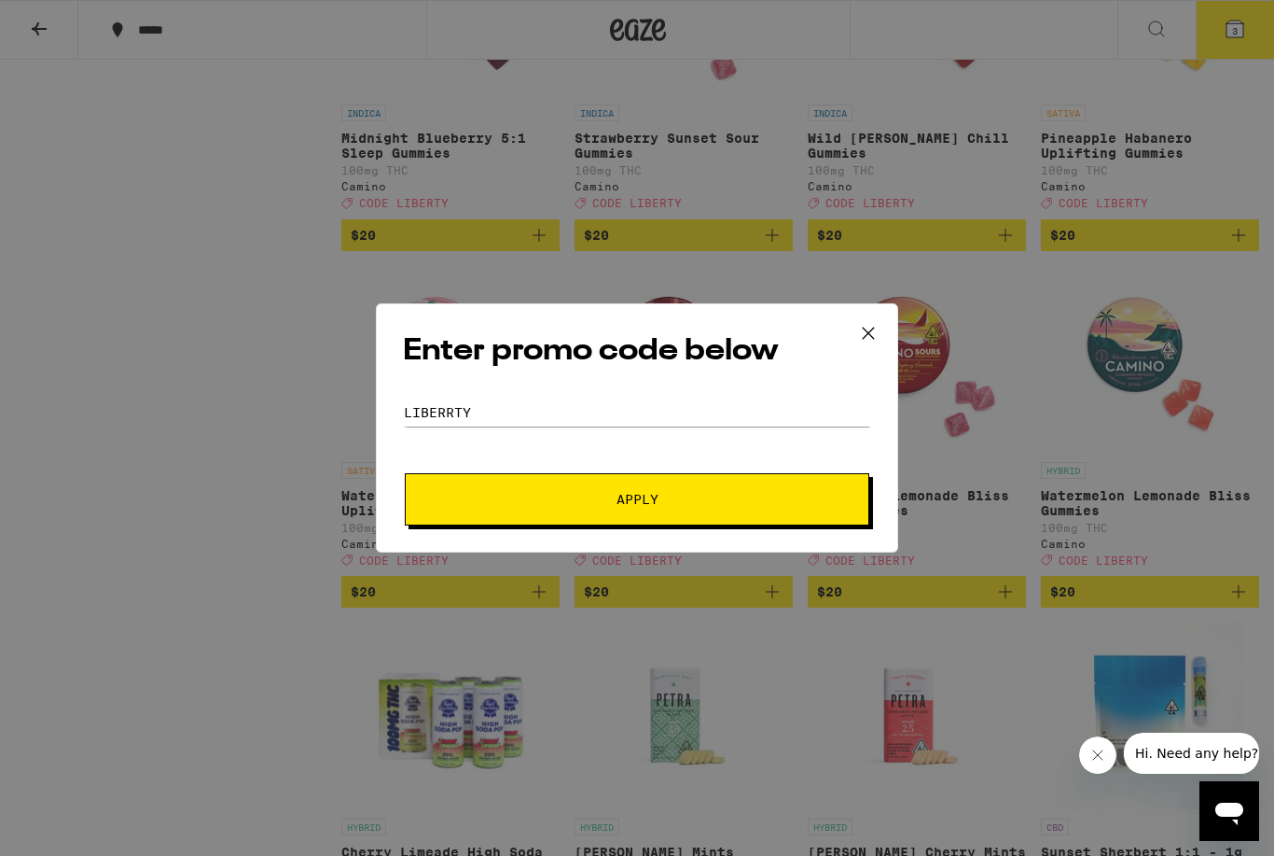
click at [692, 488] on button "Apply" at bounding box center [637, 499] width 465 height 52
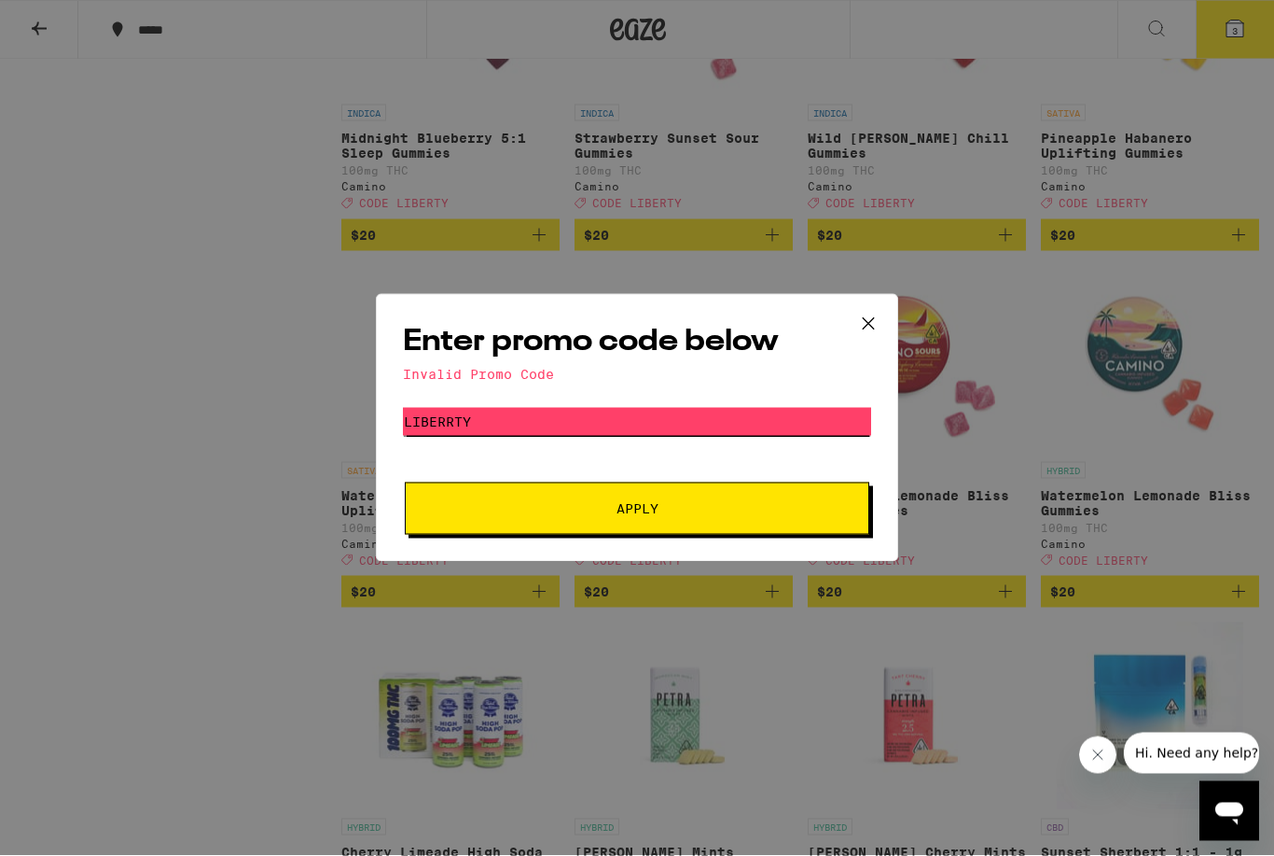
click at [452, 410] on input "LIBERRTY" at bounding box center [637, 422] width 468 height 28
click at [461, 429] on input "LIBERRTY" at bounding box center [637, 422] width 468 height 28
type input "LIBERTY"
click at [734, 508] on span "Apply" at bounding box center [637, 508] width 336 height 13
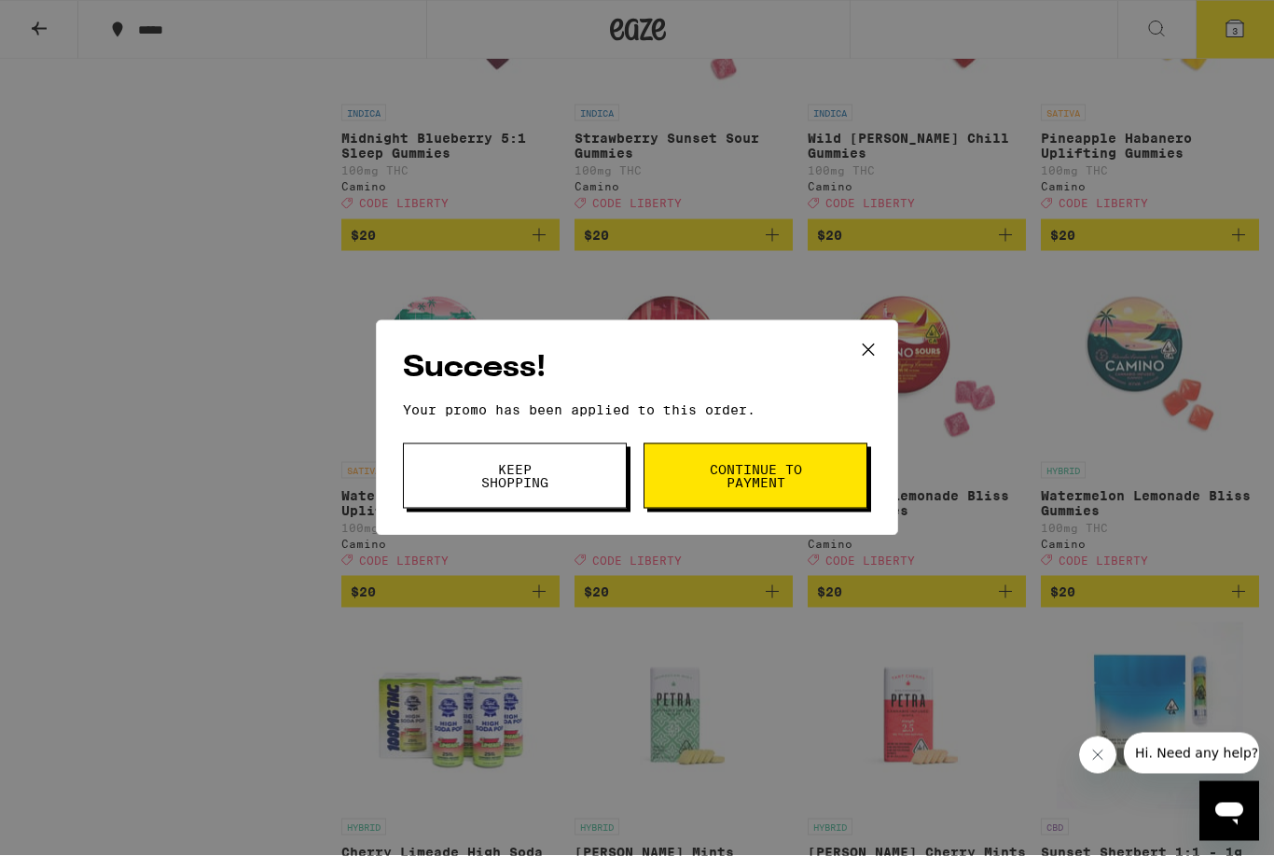
scroll to position [7464, 0]
click at [559, 496] on button "Keep Shopping" at bounding box center [515, 475] width 224 height 65
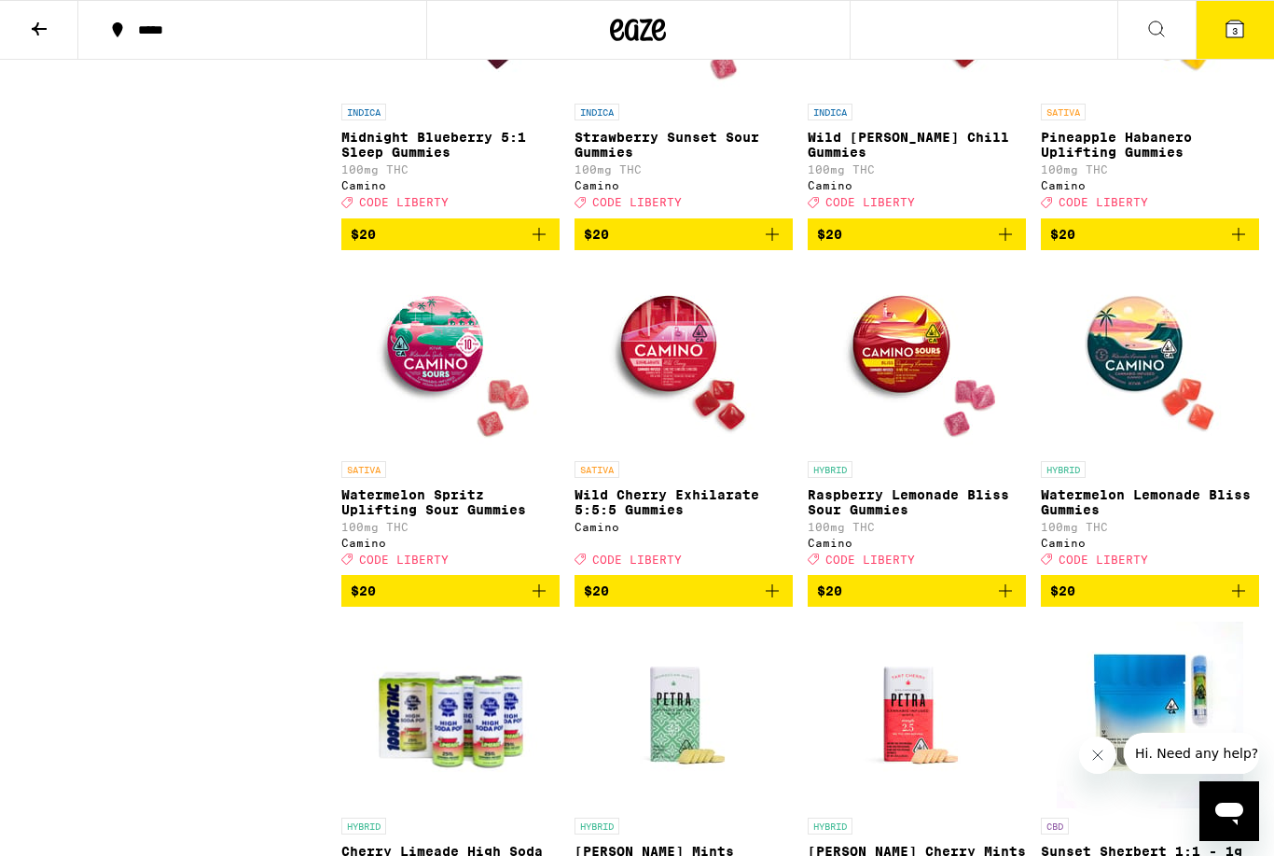
click at [1241, 29] on icon at bounding box center [1235, 29] width 17 height 17
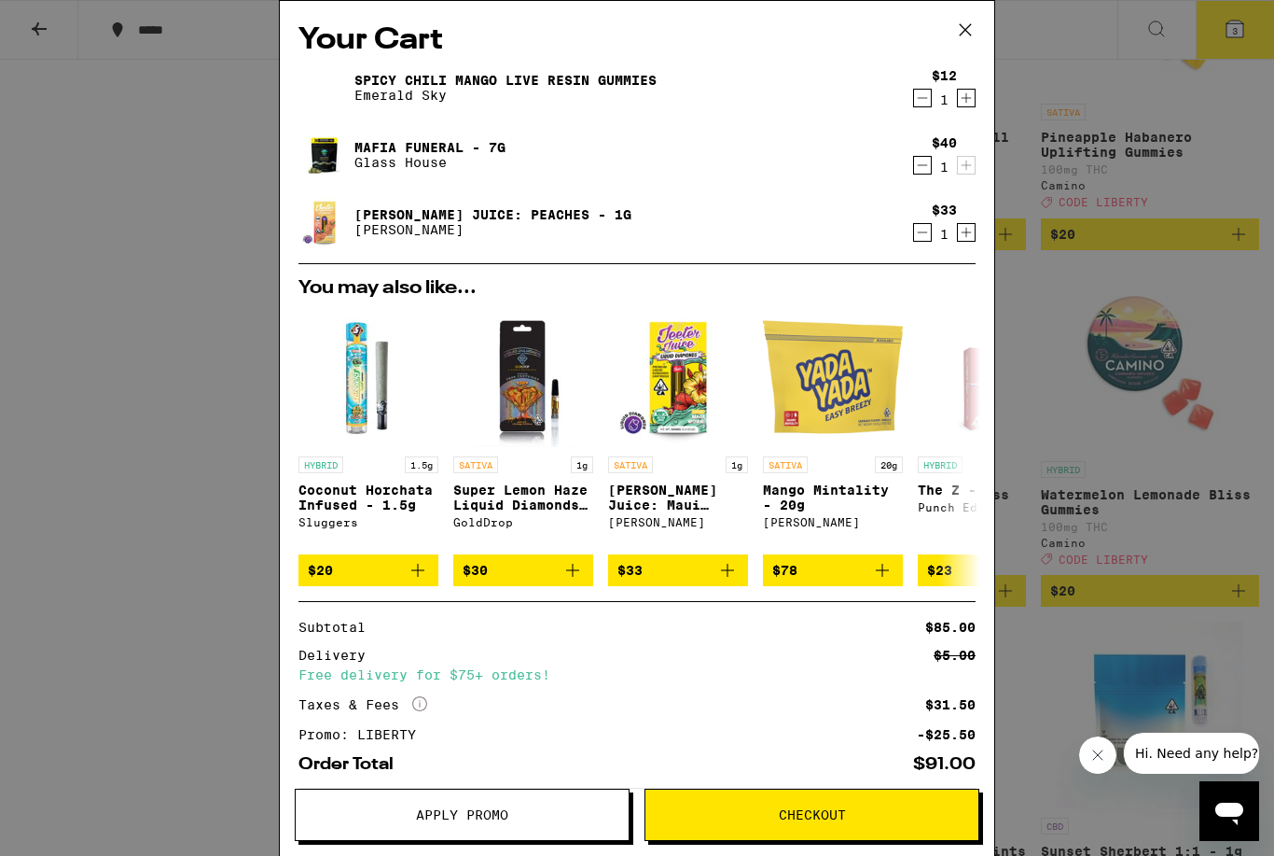
click at [962, 42] on icon at bounding box center [966, 30] width 28 height 28
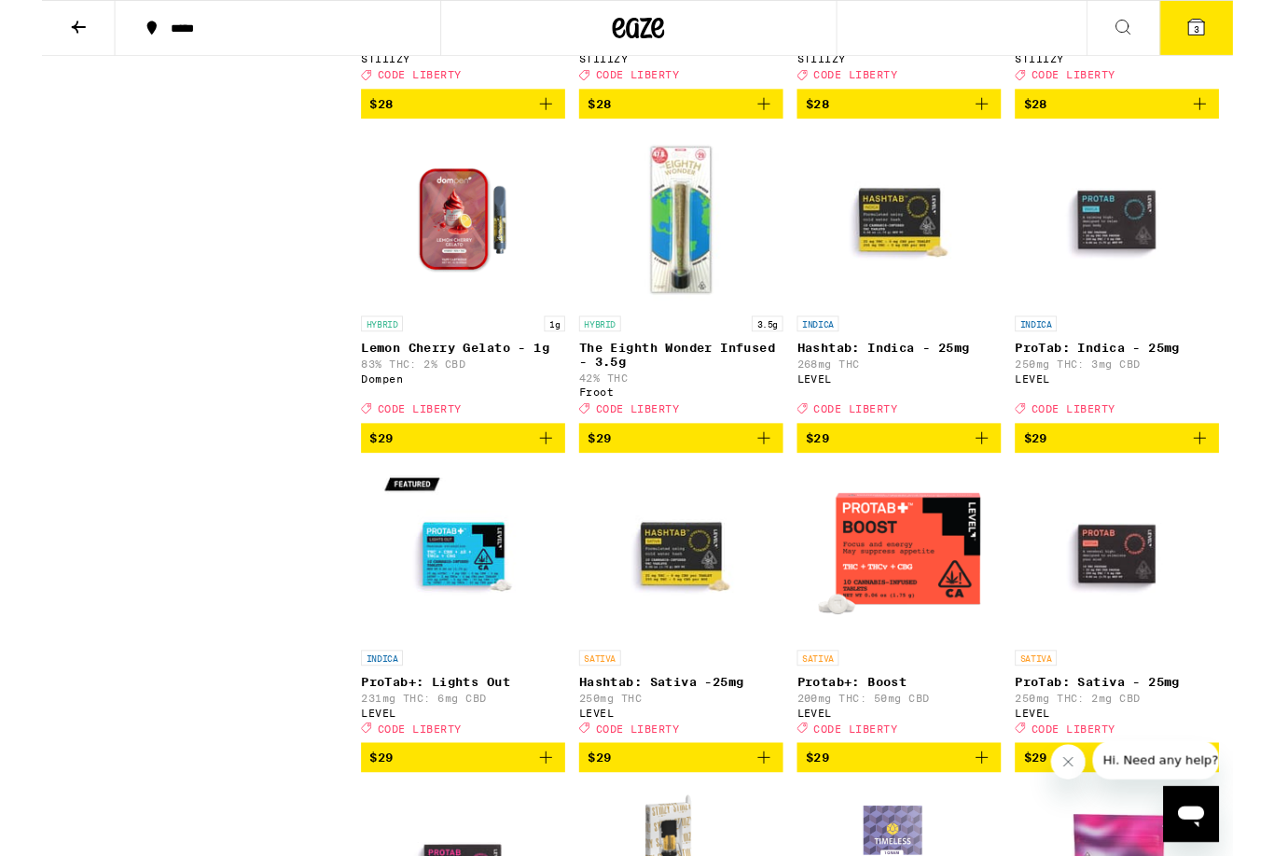
scroll to position [11157, 0]
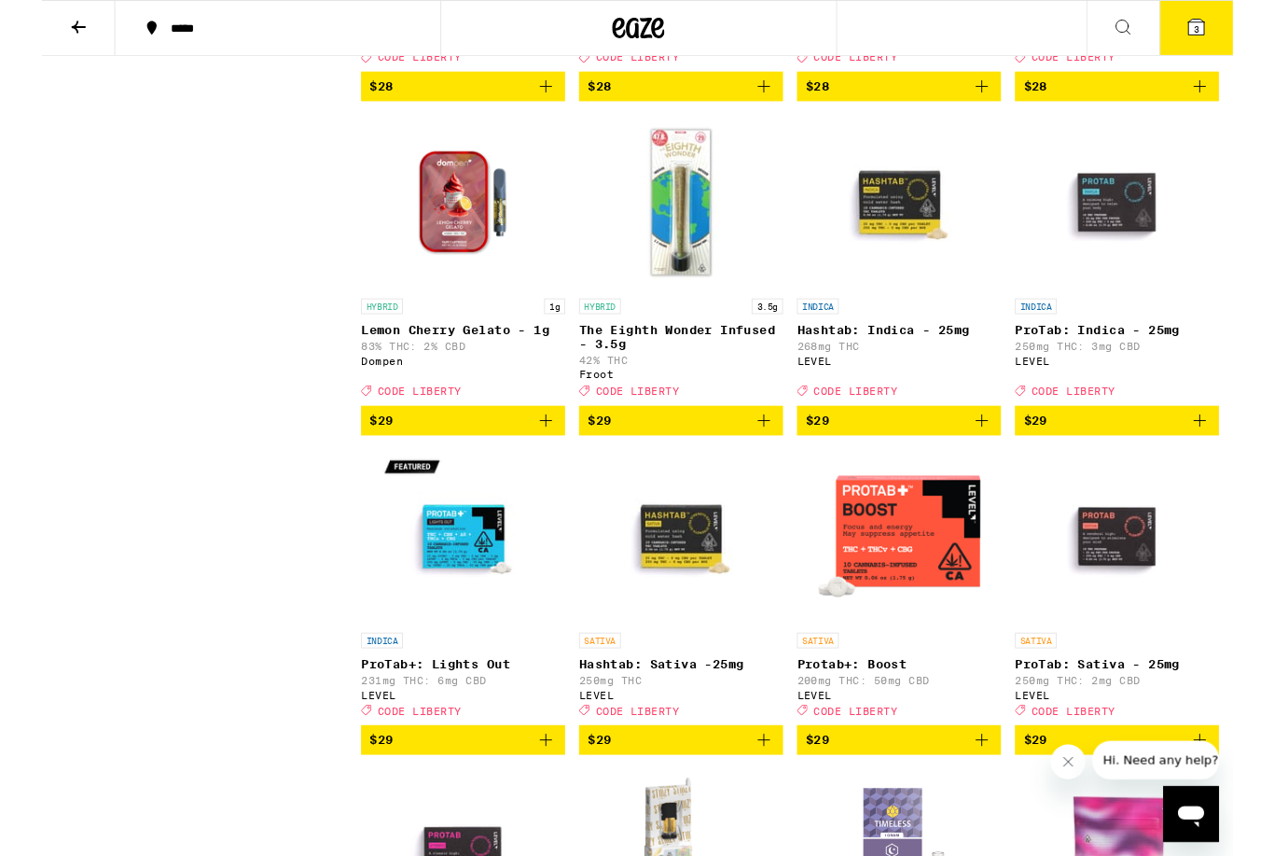
click at [554, 466] on button "$29" at bounding box center [450, 450] width 218 height 32
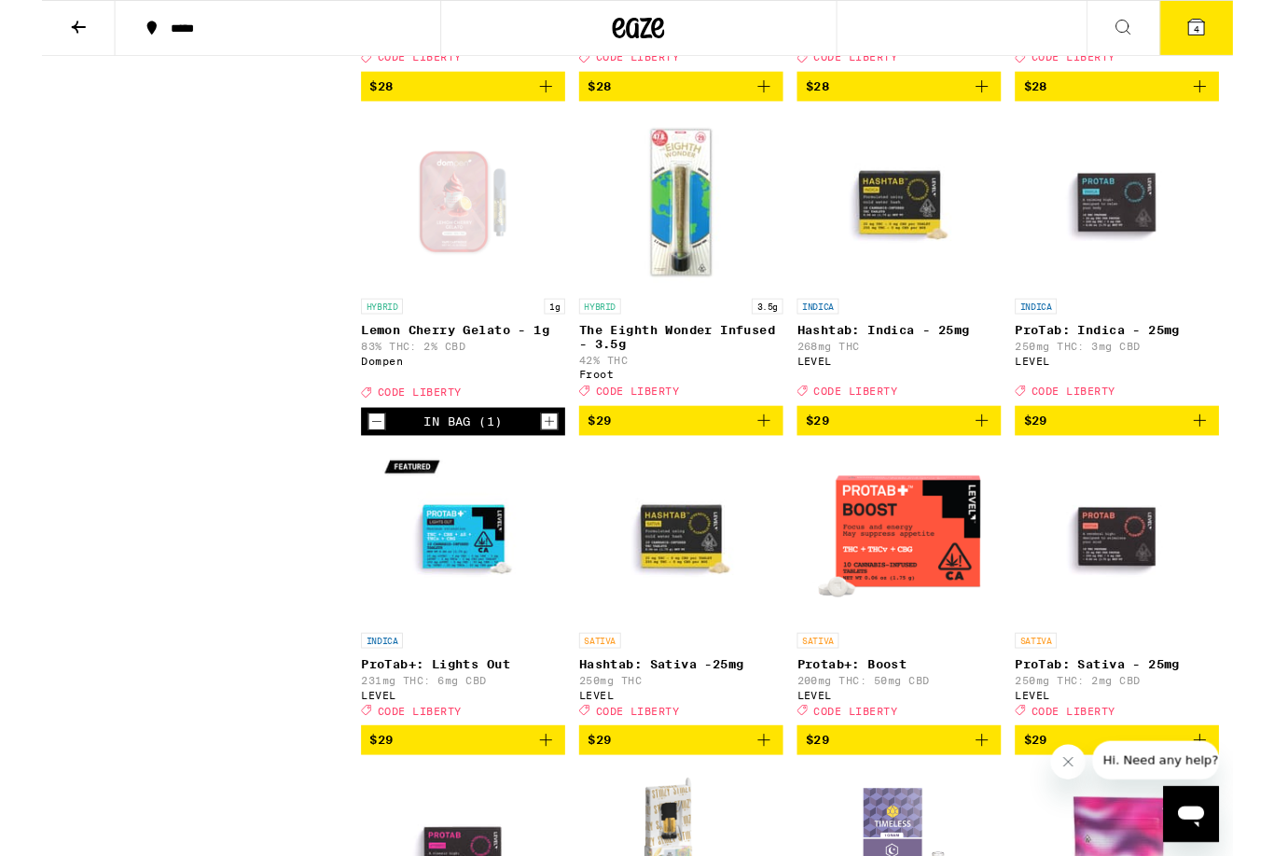
click at [1224, 31] on icon at bounding box center [1235, 29] width 22 height 22
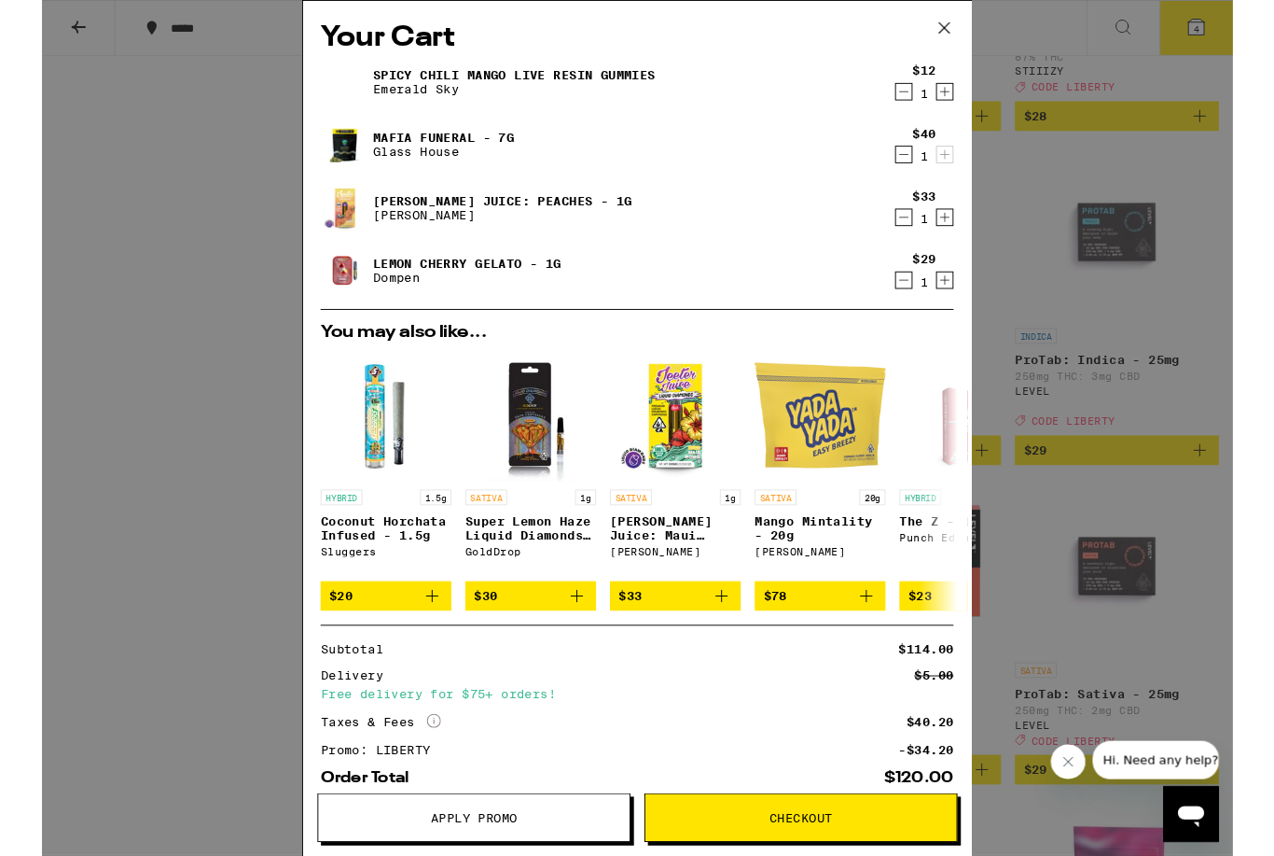
scroll to position [11124, 0]
click at [448, 165] on p "Glass House" at bounding box center [430, 162] width 151 height 15
click at [422, 278] on link "Lemon Cherry Gelato - 1g" at bounding box center [456, 281] width 202 height 15
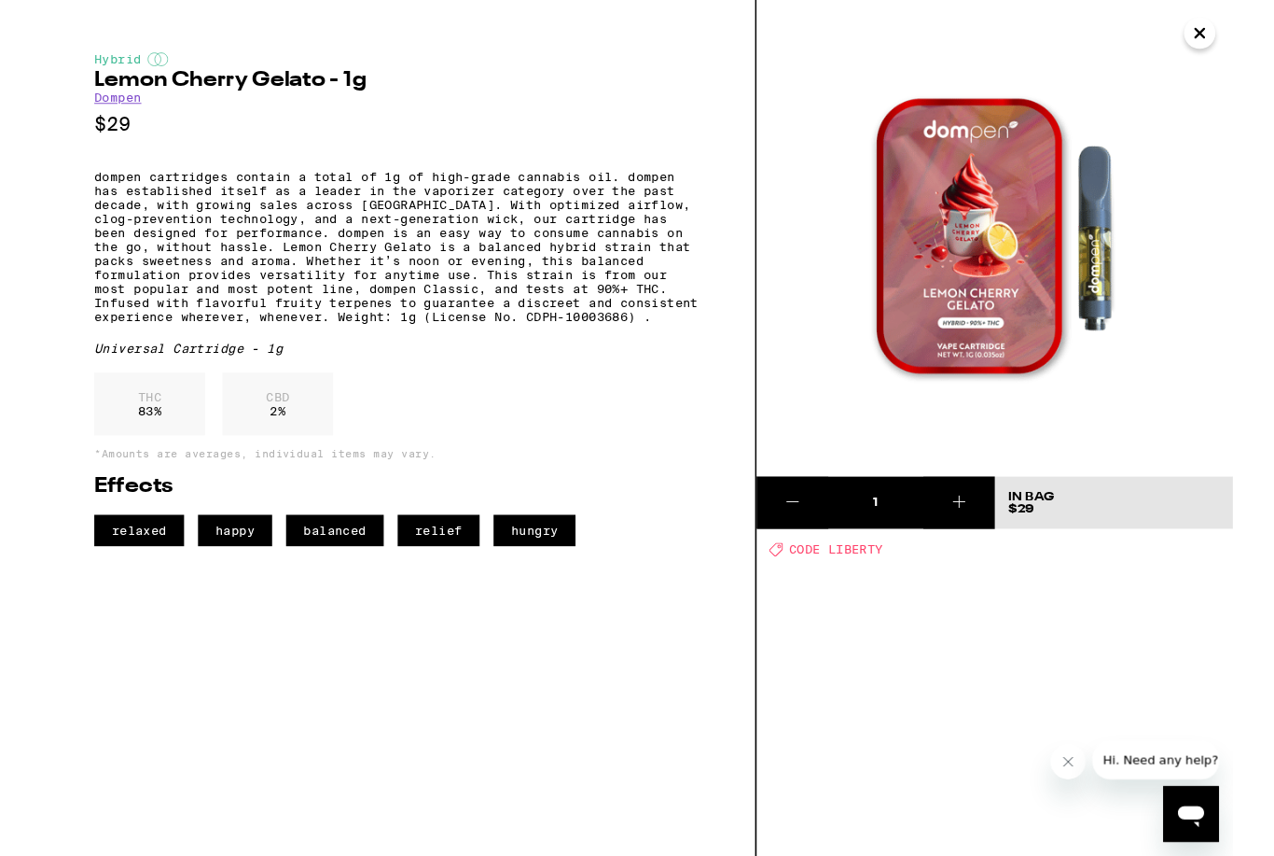
click at [1241, 51] on button "Close" at bounding box center [1239, 36] width 34 height 34
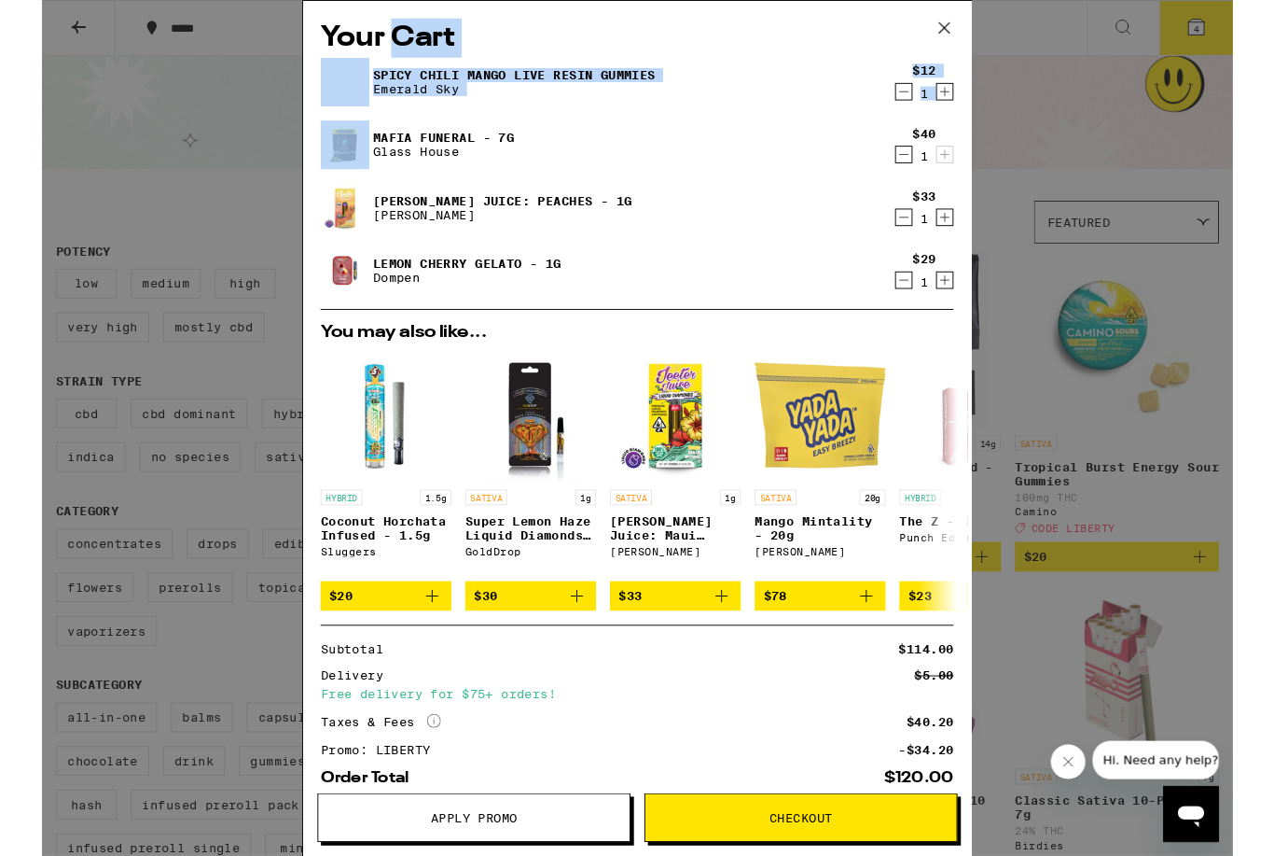
scroll to position [7, 0]
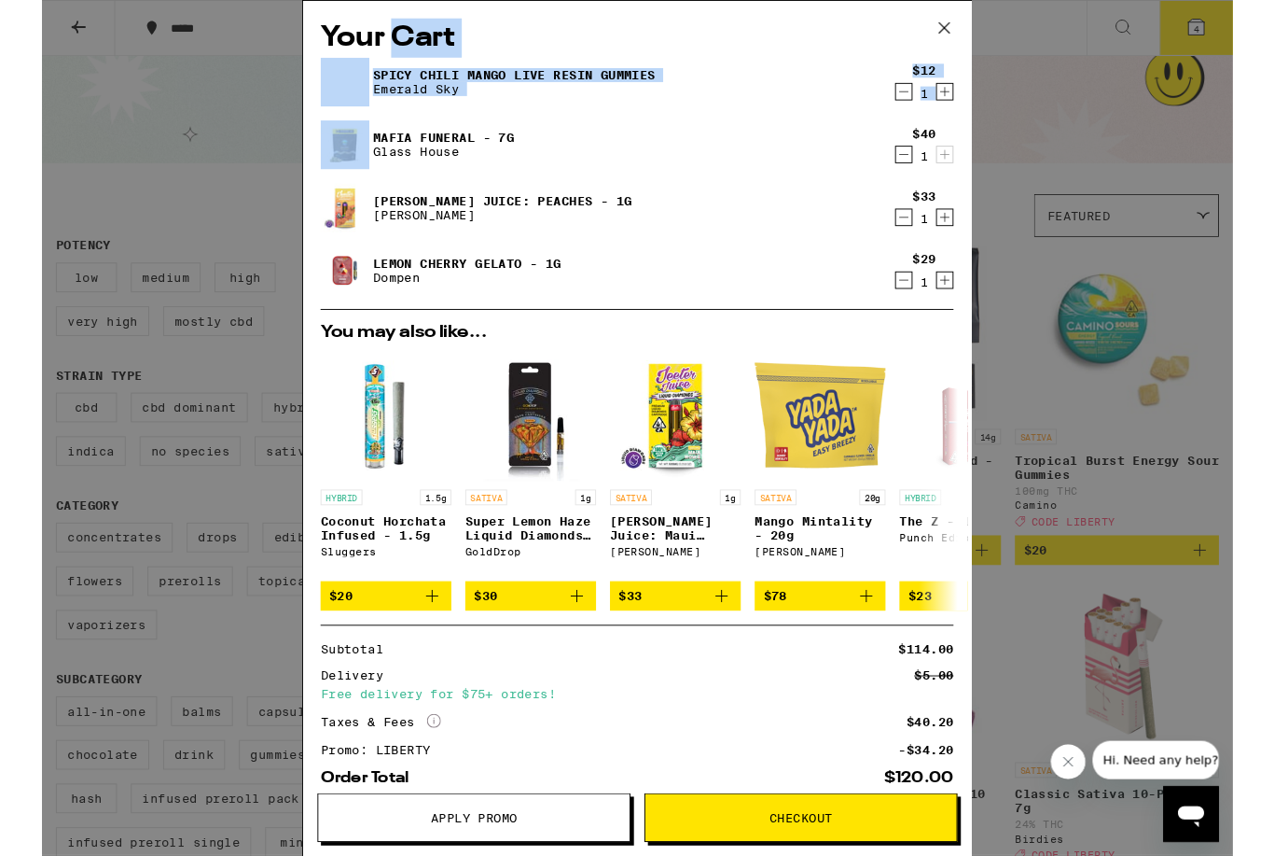
click at [679, 221] on div "[PERSON_NAME] Juice: Peaches - 1g [PERSON_NAME]" at bounding box center [601, 222] width 605 height 52
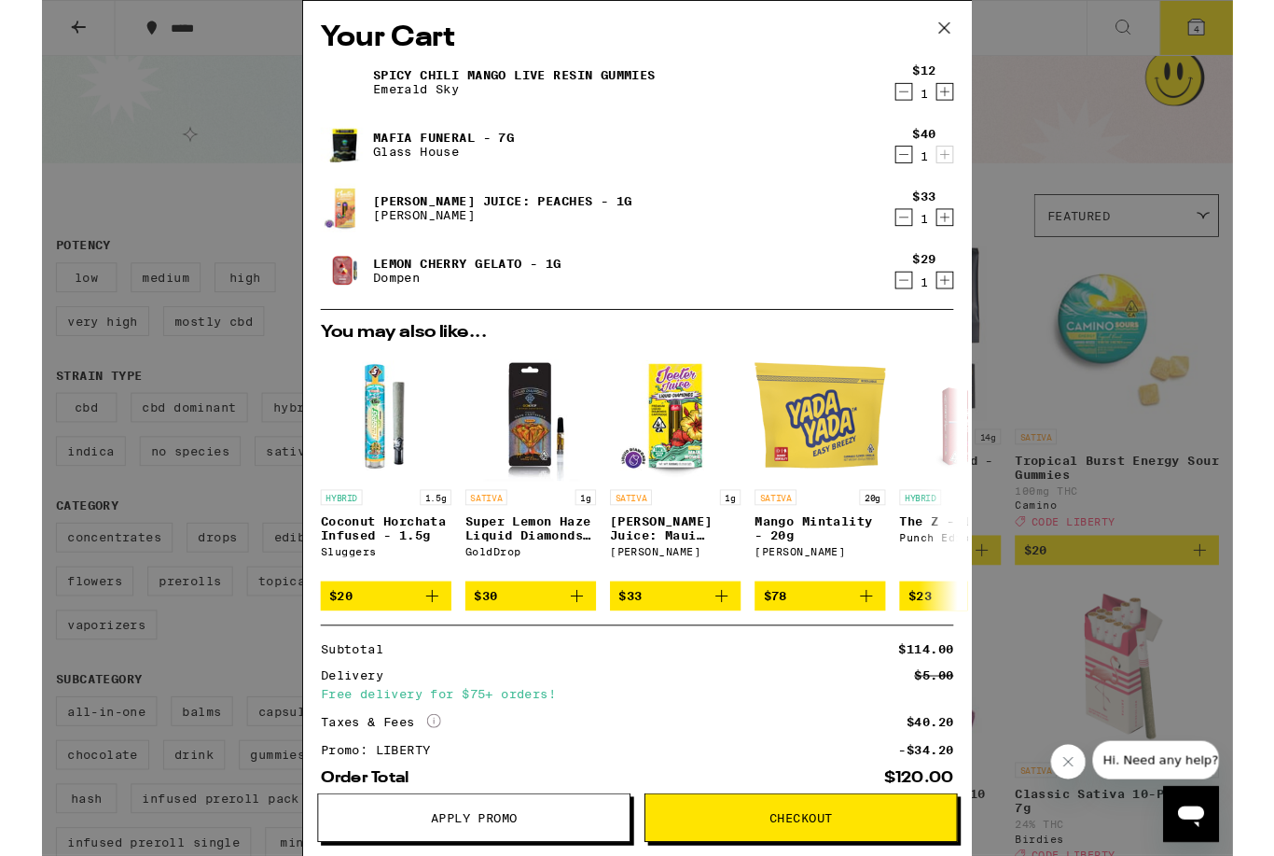
click at [546, 217] on link "[PERSON_NAME] Juice: Peaches - 1g" at bounding box center [493, 214] width 277 height 15
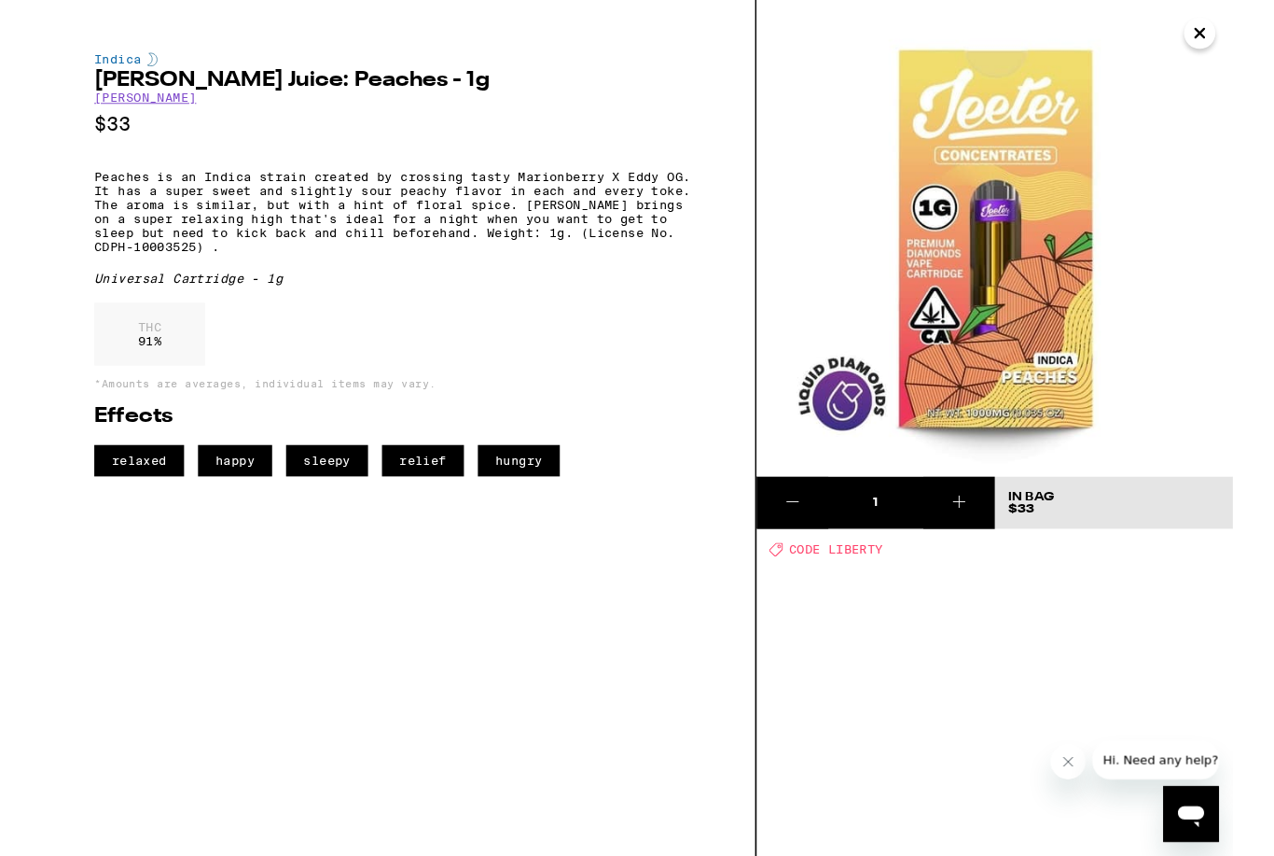
click at [1226, 58] on img at bounding box center [1019, 254] width 509 height 509
click at [1217, 72] on img at bounding box center [1019, 254] width 509 height 509
click at [1237, 53] on img at bounding box center [1019, 254] width 509 height 509
click at [1242, 42] on icon "Close" at bounding box center [1239, 35] width 22 height 28
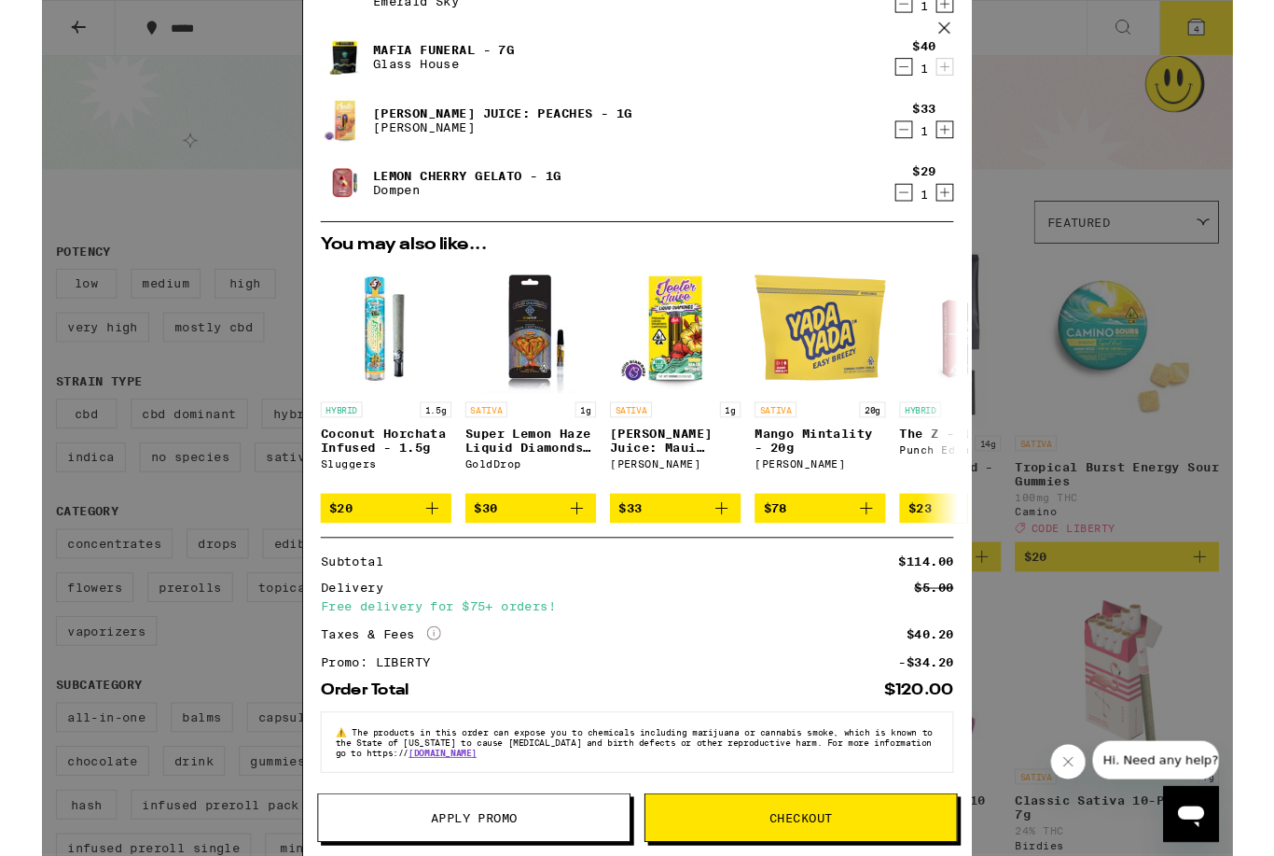
scroll to position [115, 0]
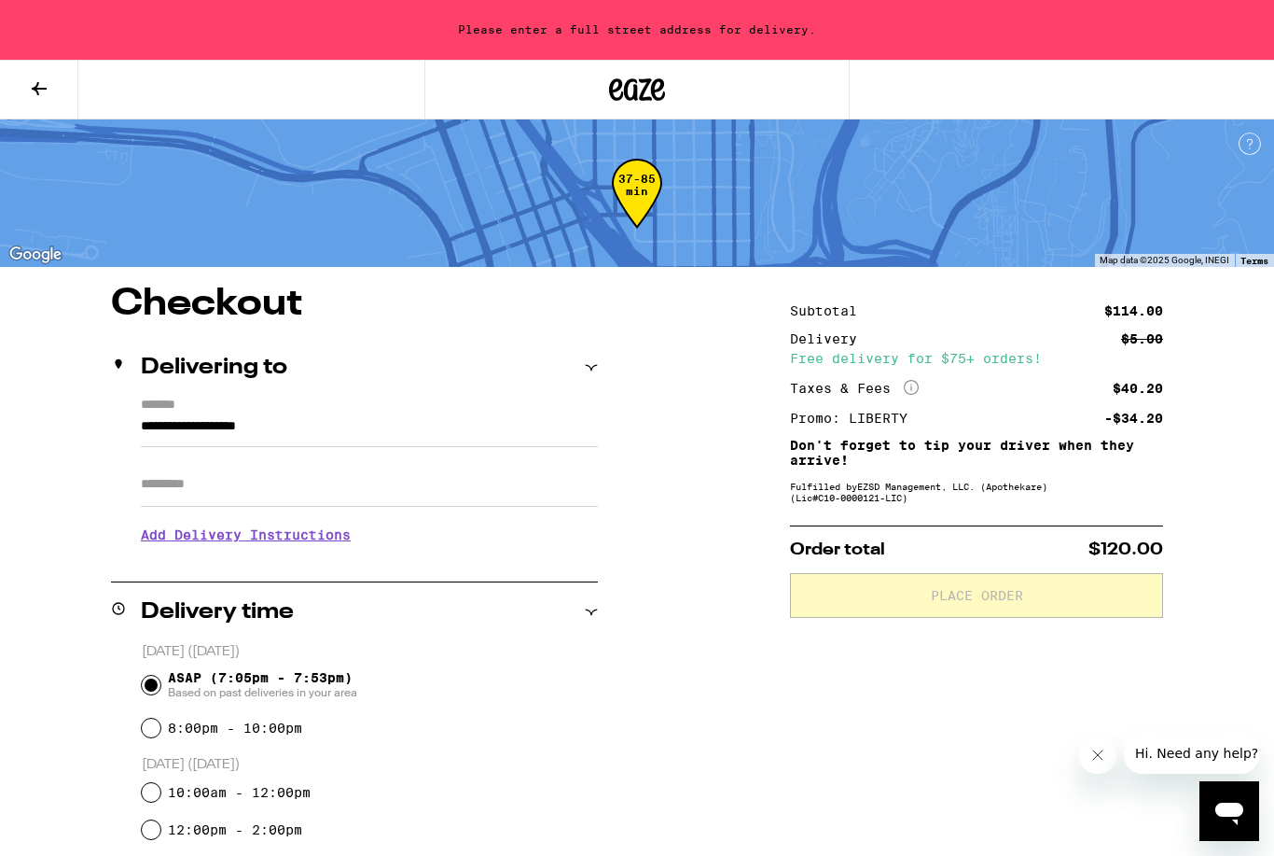
click at [305, 489] on input "Apt/Suite" at bounding box center [369, 484] width 457 height 45
click at [395, 416] on input "**********" at bounding box center [369, 431] width 457 height 32
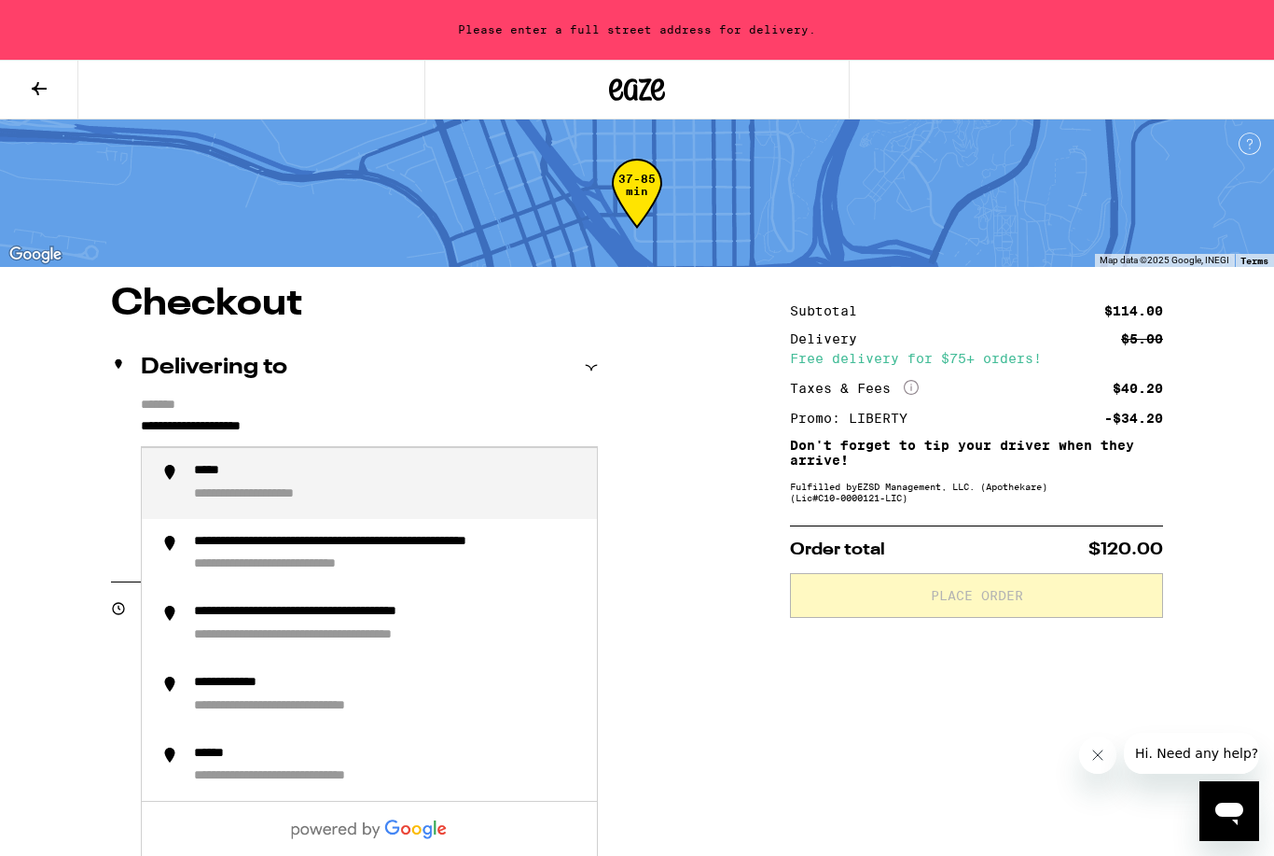
type input "**********"
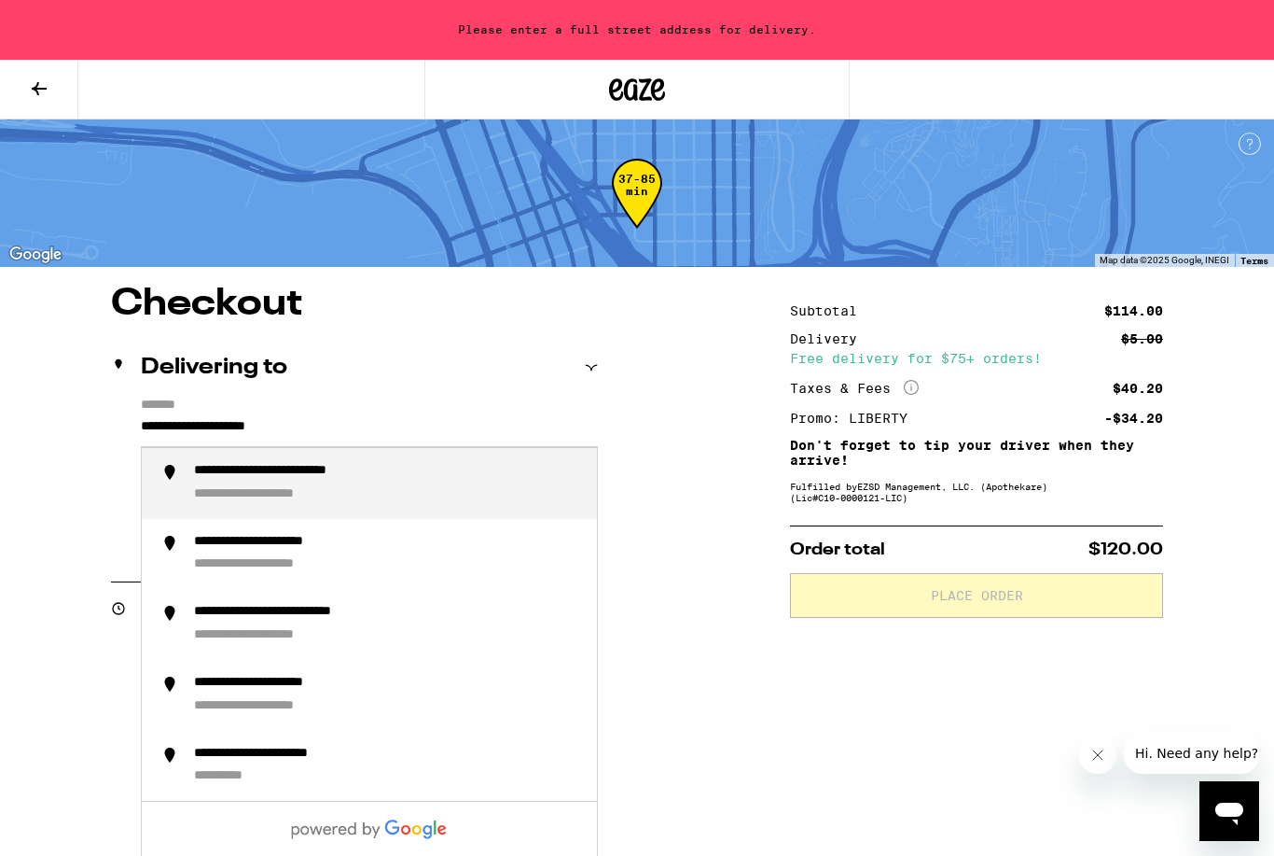
drag, startPoint x: 339, startPoint y: 424, endPoint x: 0, endPoint y: 423, distance: 338.7
click at [403, 501] on div "**********" at bounding box center [388, 483] width 388 height 41
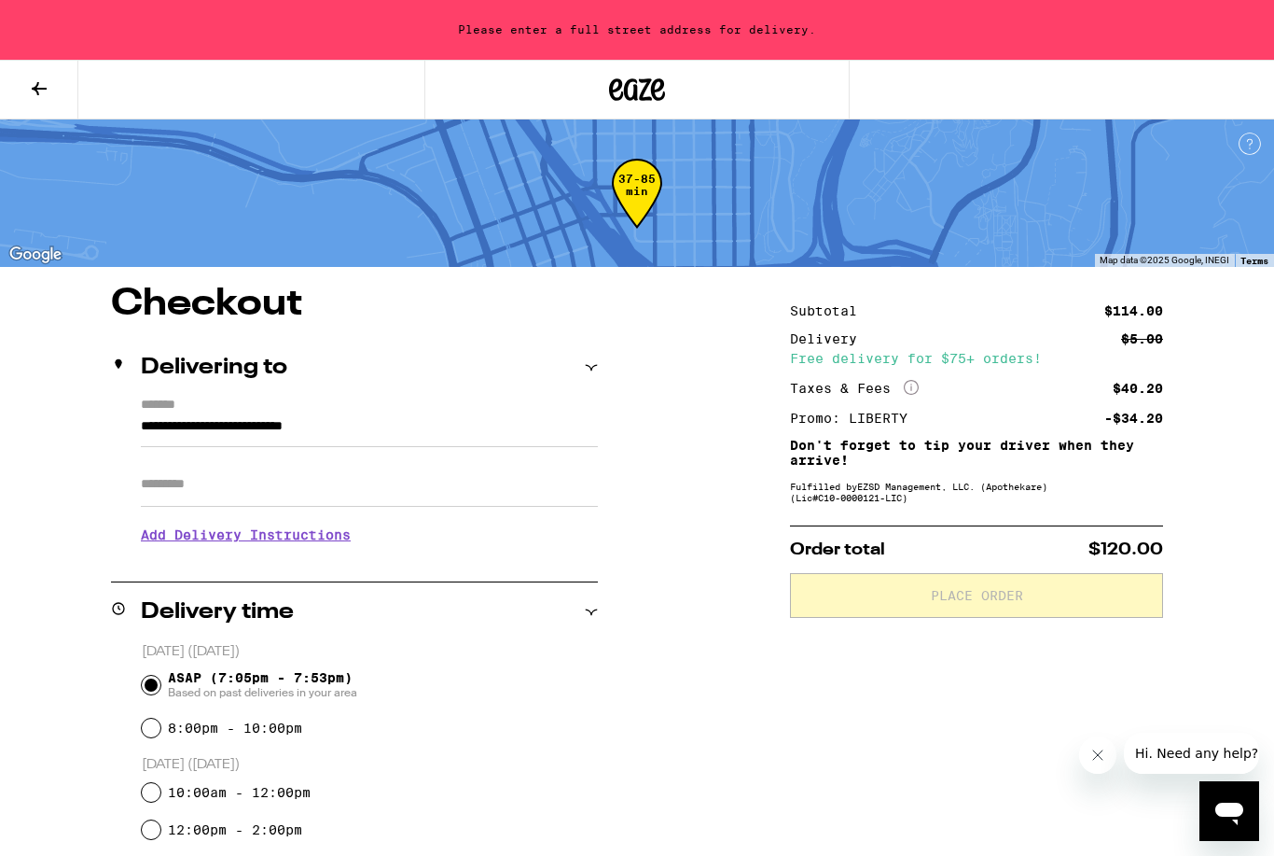
type input "**********"
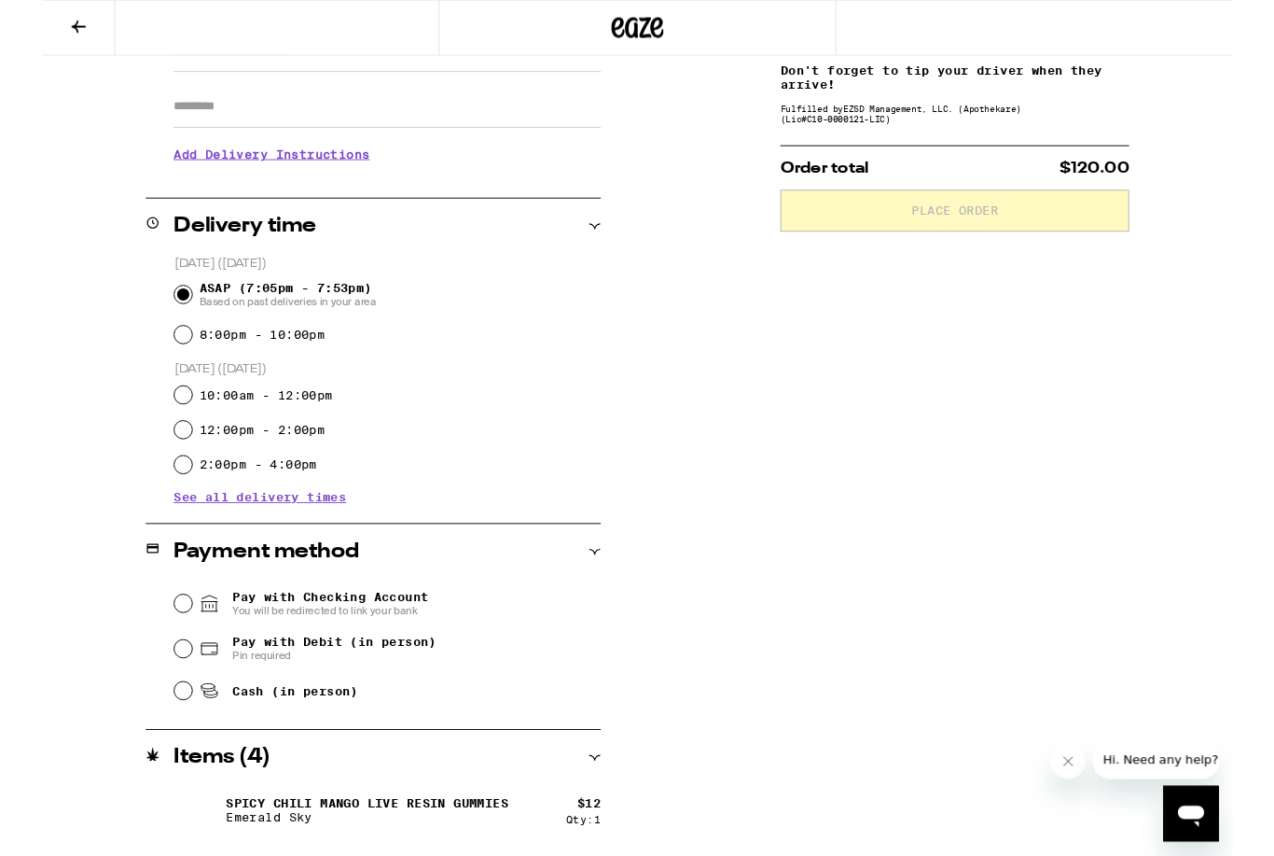
scroll to position [311, 0]
click at [254, 313] on span "ASAP (7:05pm - 7:53pm) Based on past deliveries in your area" at bounding box center [262, 314] width 189 height 30
click at [160, 313] on input "ASAP (7:05pm - 7:53pm) Based on past deliveries in your area" at bounding box center [151, 314] width 19 height 19
click at [292, 647] on span "You will be redirected to link your bank" at bounding box center [308, 652] width 210 height 15
click at [160, 647] on input "Pay with Checking Account You will be redirected to link your bank" at bounding box center [151, 644] width 19 height 19
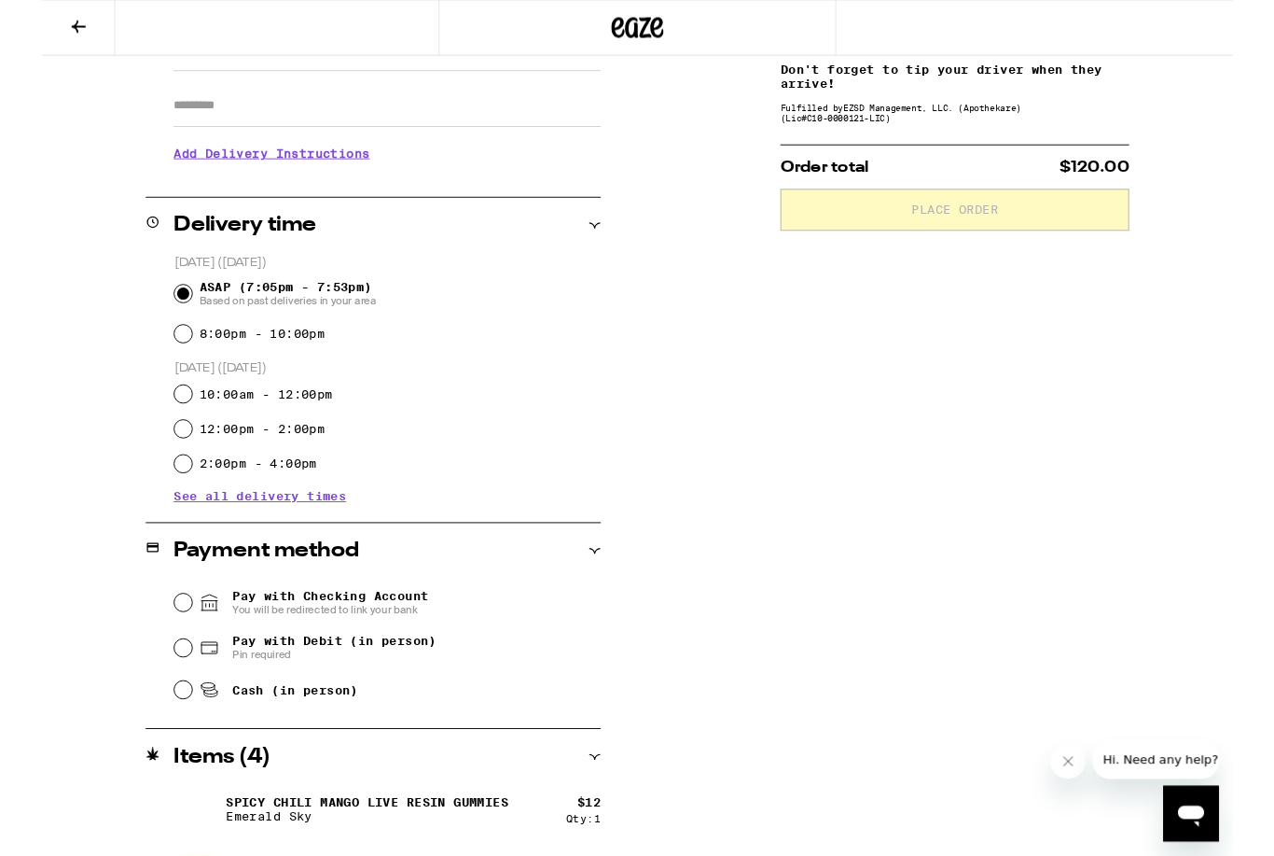
scroll to position [312, 0]
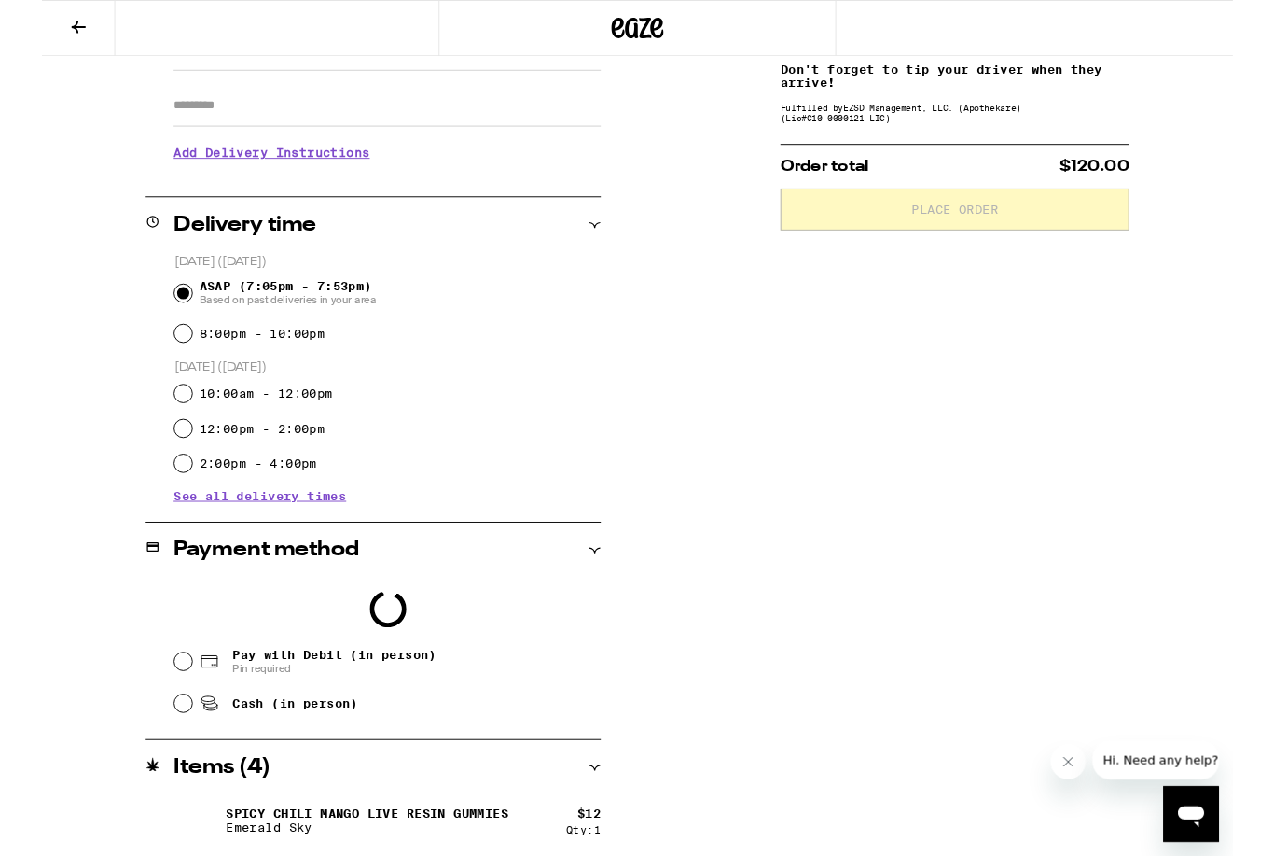
click at [260, 710] on span "Pin required" at bounding box center [312, 714] width 218 height 15
click at [160, 710] on input "Pay with Debit (in person) Pin required" at bounding box center [151, 707] width 19 height 19
radio input "true"
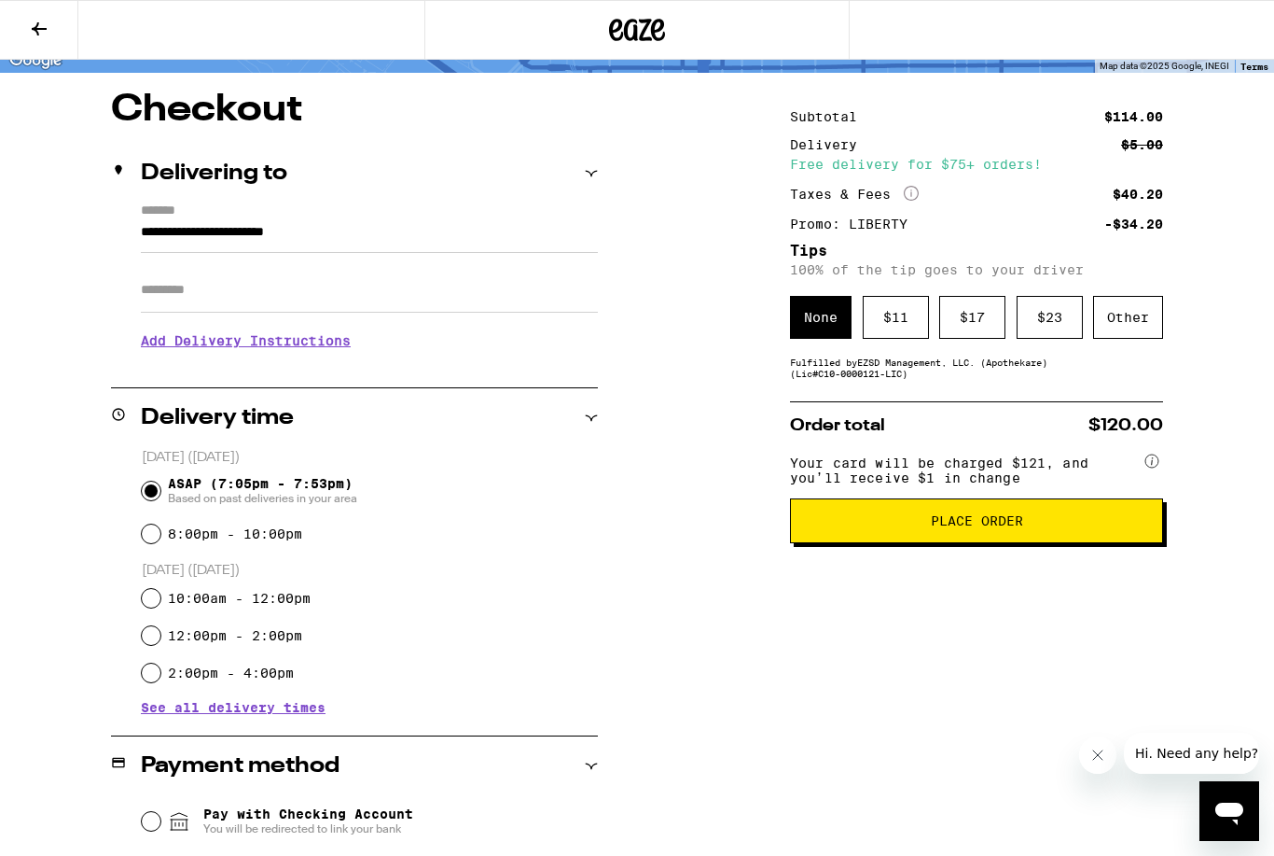
scroll to position [132, 0]
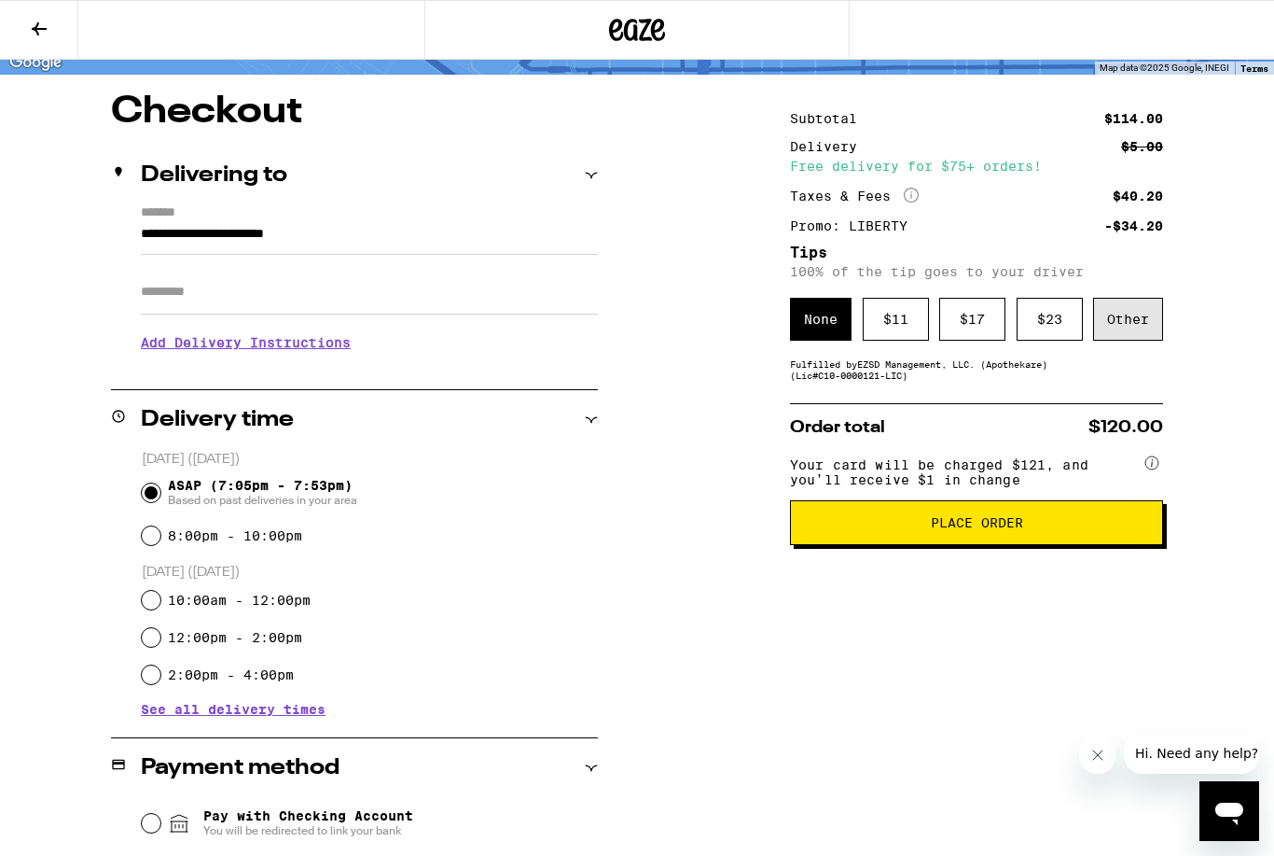
click at [1115, 334] on div "Other" at bounding box center [1128, 319] width 70 height 43
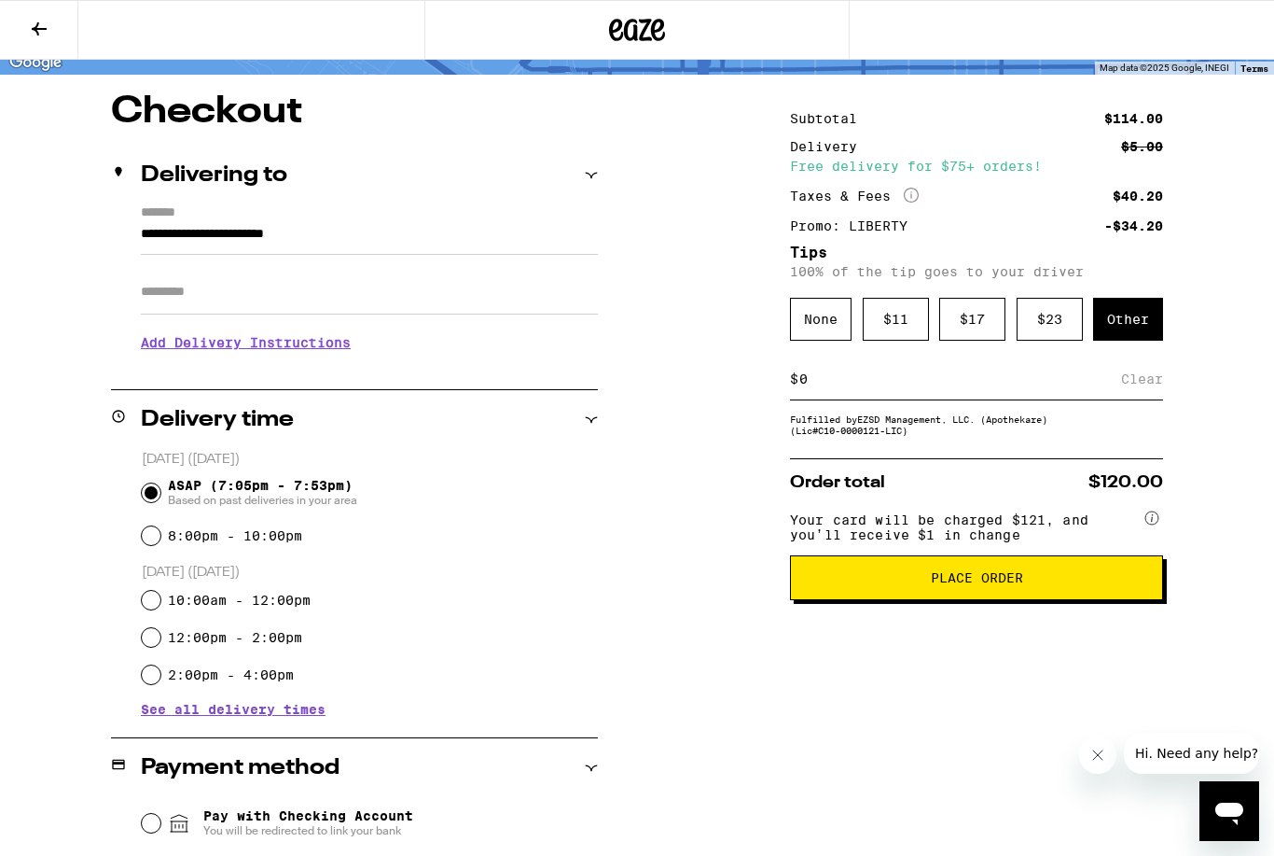
type input "1"
click at [1124, 315] on div "Other" at bounding box center [1128, 319] width 70 height 43
click at [824, 383] on input at bounding box center [960, 378] width 323 height 17
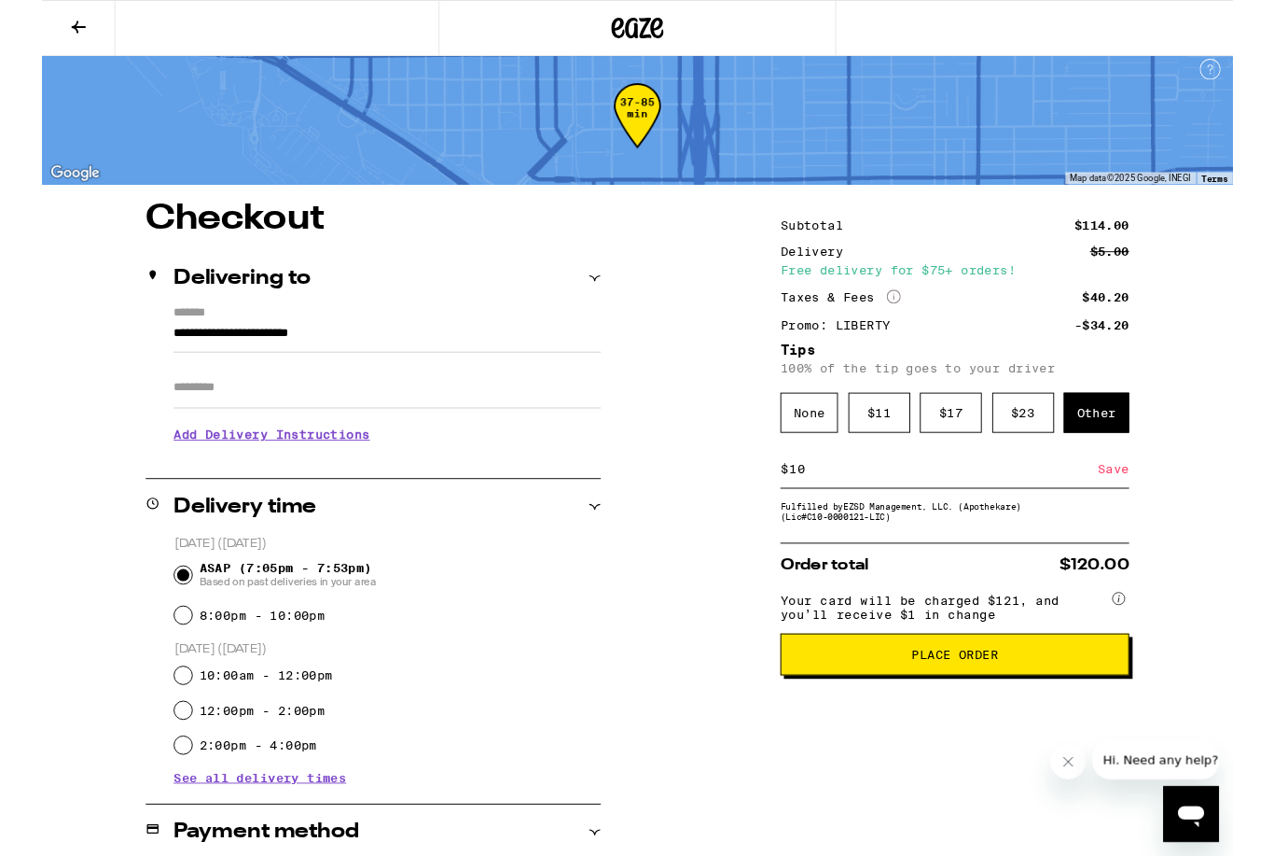
scroll to position [3, 0]
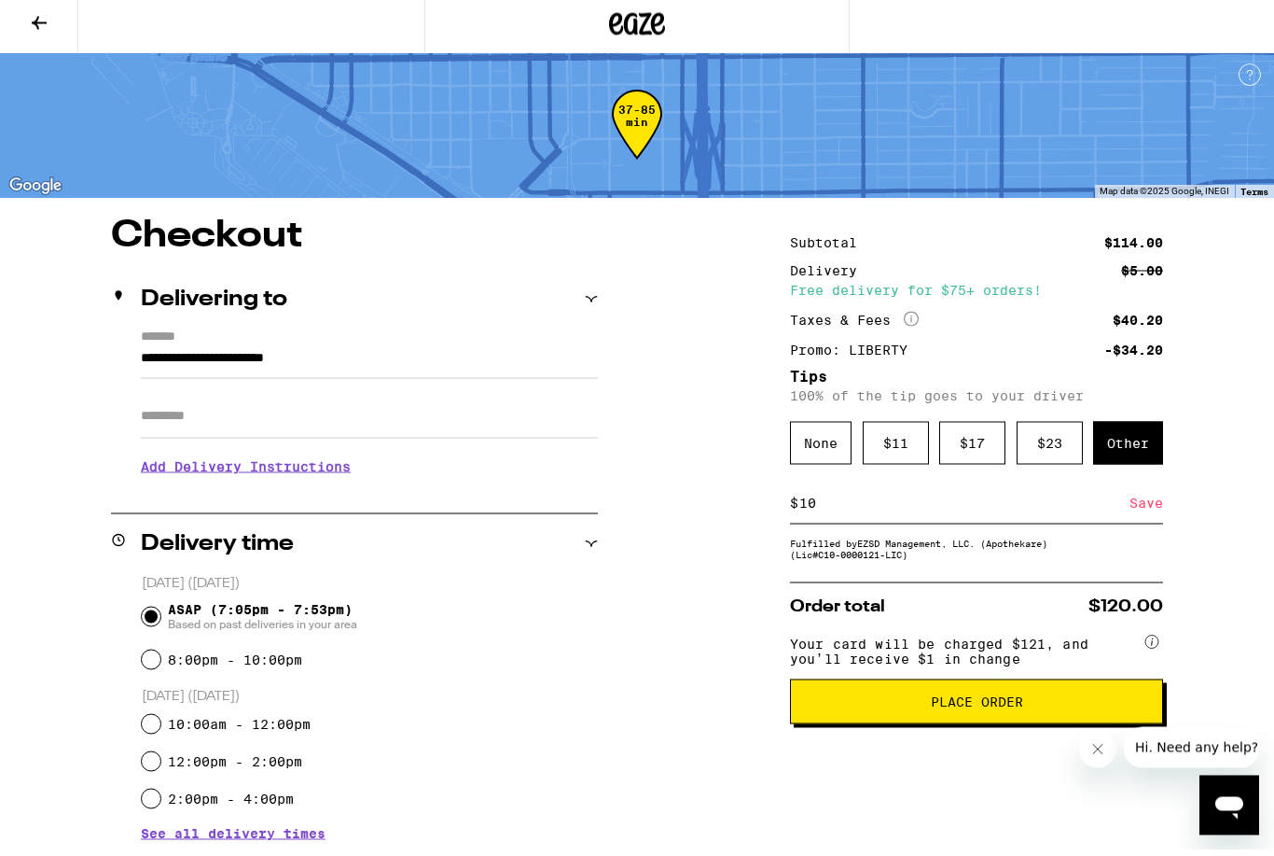
type input "10"
click at [976, 714] on span "Place Order" at bounding box center [977, 707] width 92 height 13
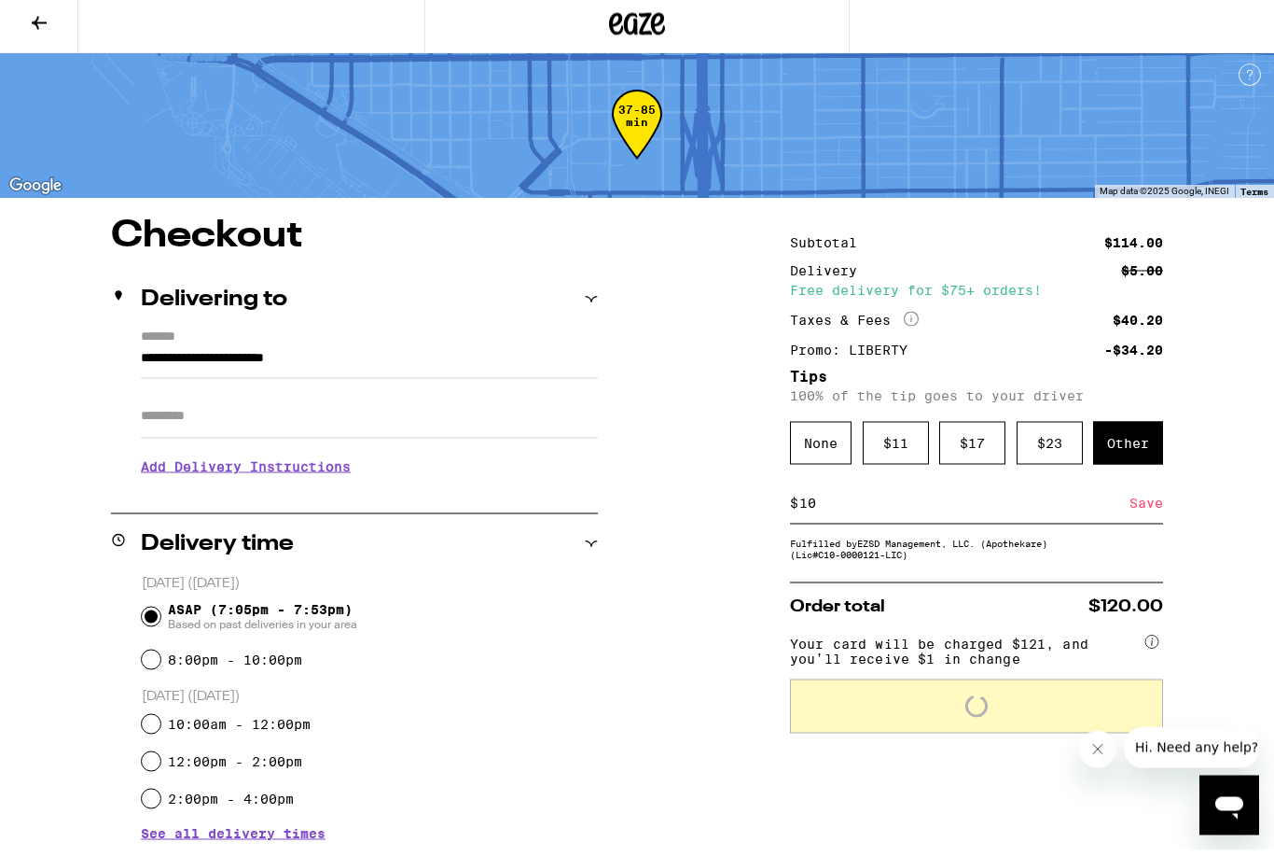
scroll to position [9, 0]
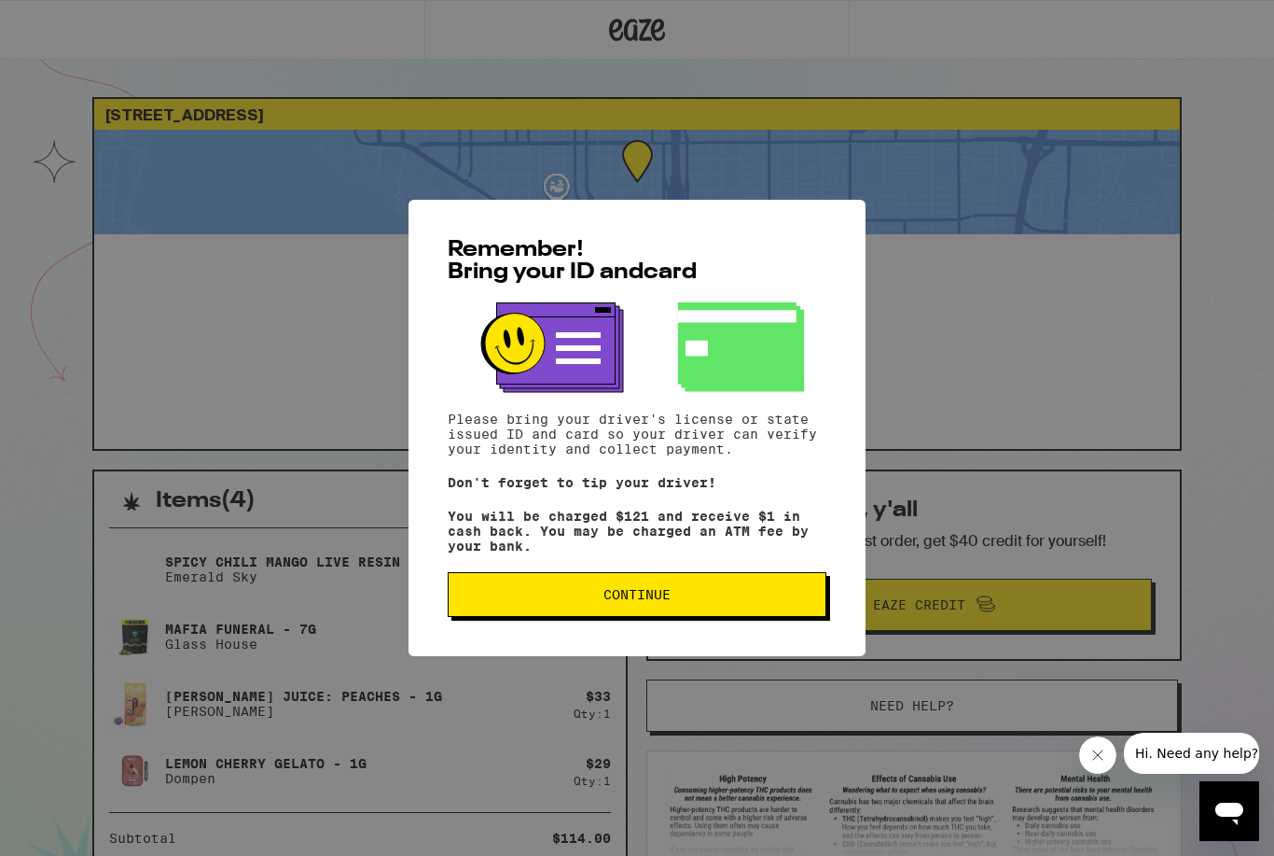
click at [707, 593] on button "Continue" at bounding box center [637, 594] width 379 height 45
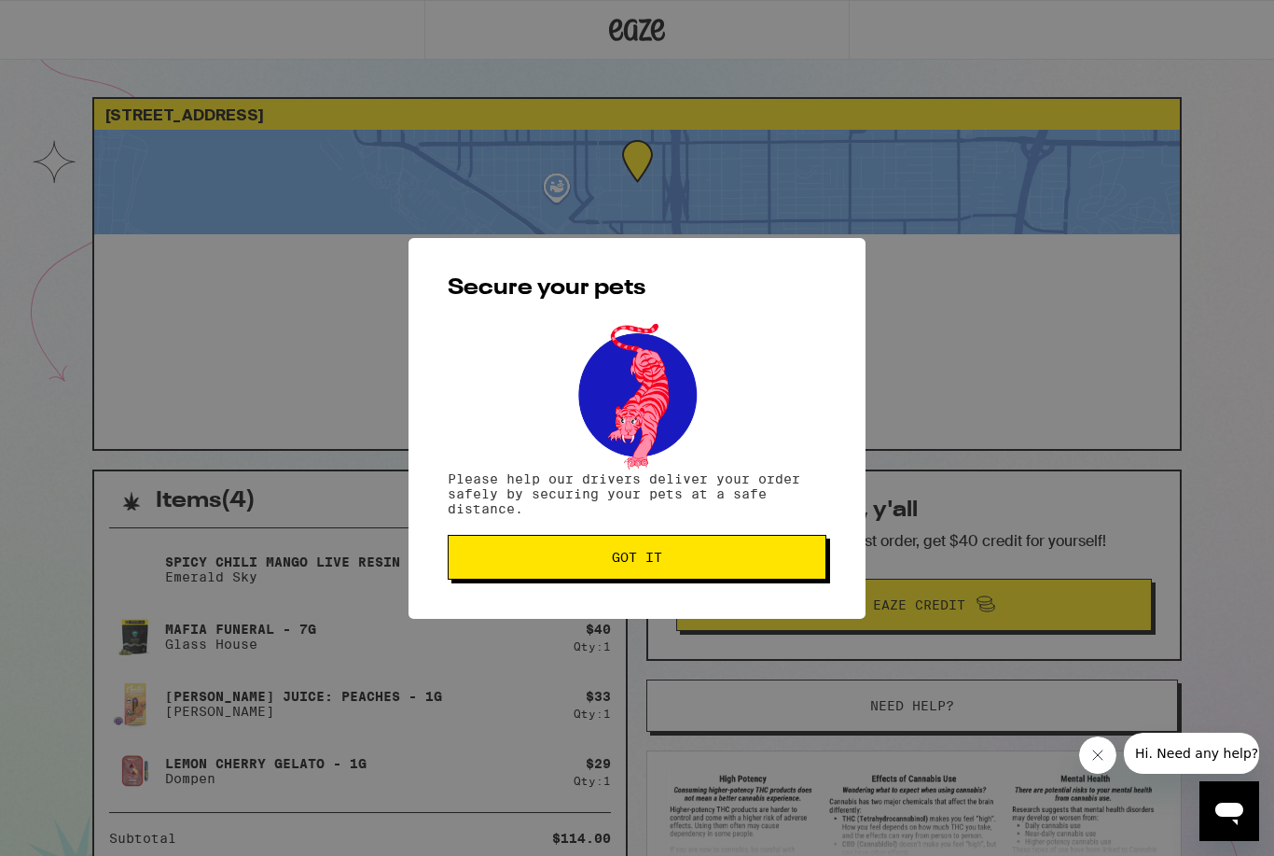
click at [728, 563] on span "Got it" at bounding box center [637, 556] width 347 height 13
